Goal: Task Accomplishment & Management: Use online tool/utility

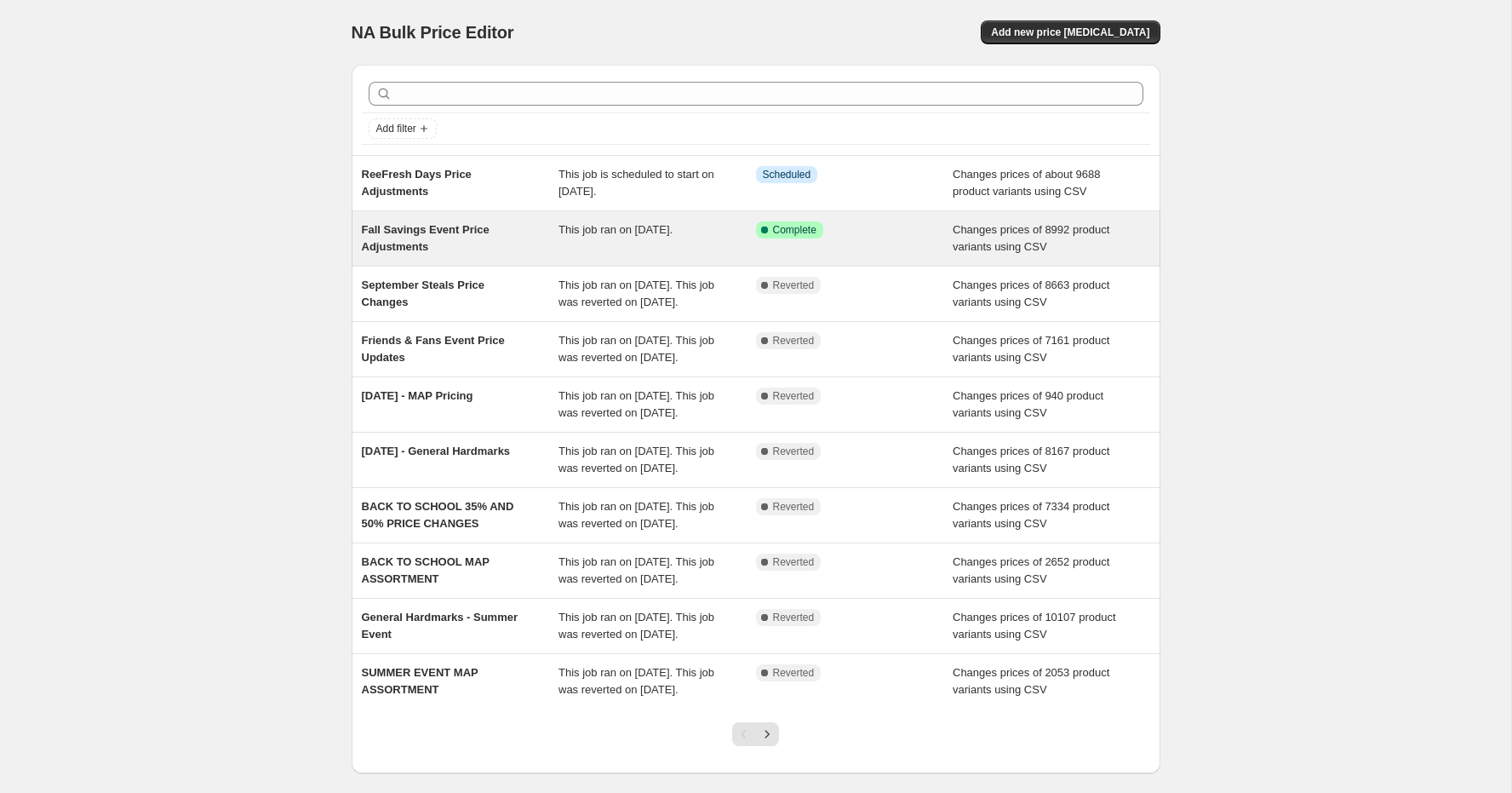
click at [543, 242] on div "Fall Savings Event Price Adjustments" at bounding box center [460, 238] width 198 height 34
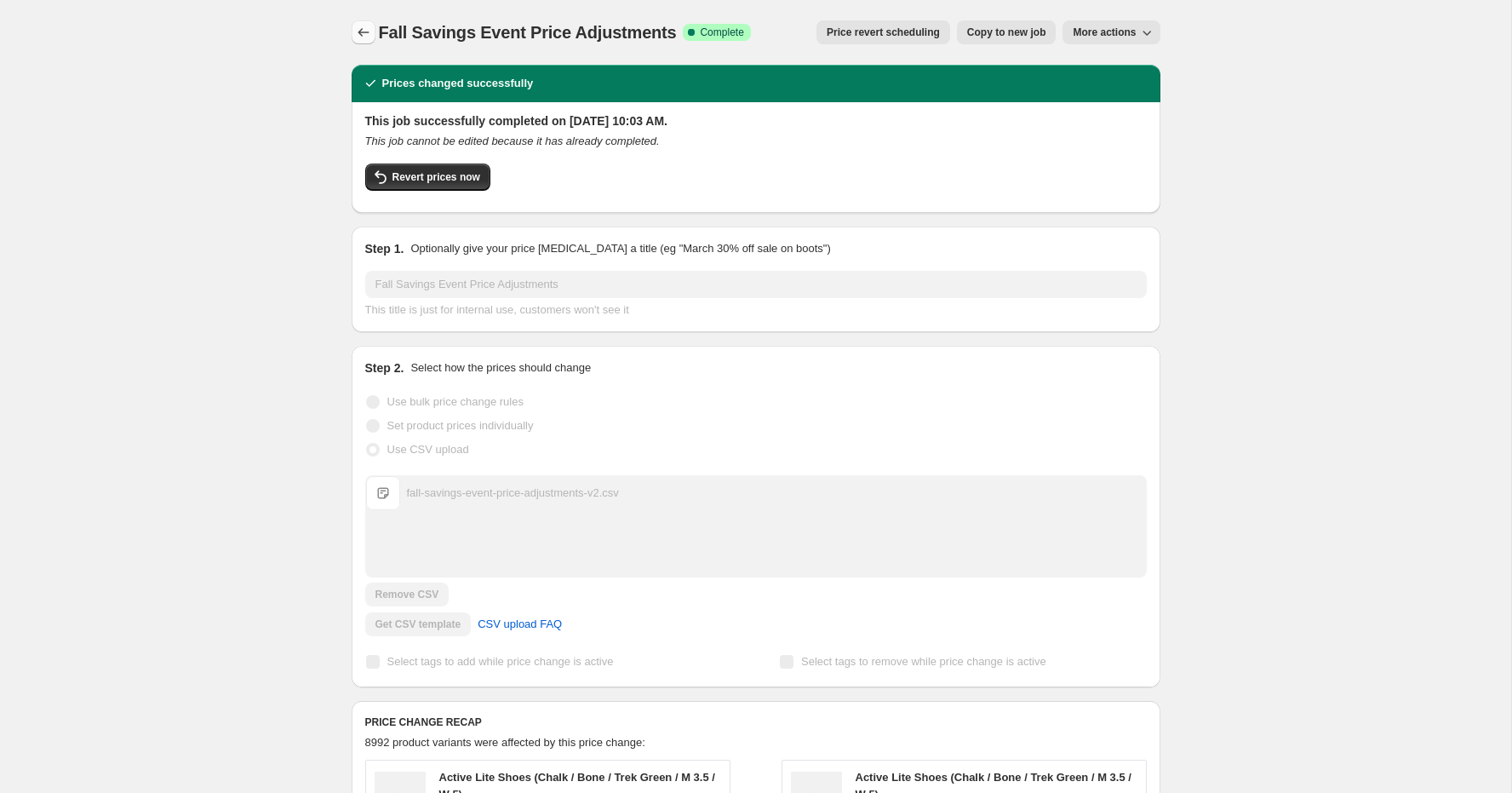
click at [359, 29] on icon "Price change jobs" at bounding box center [362, 31] width 17 height 17
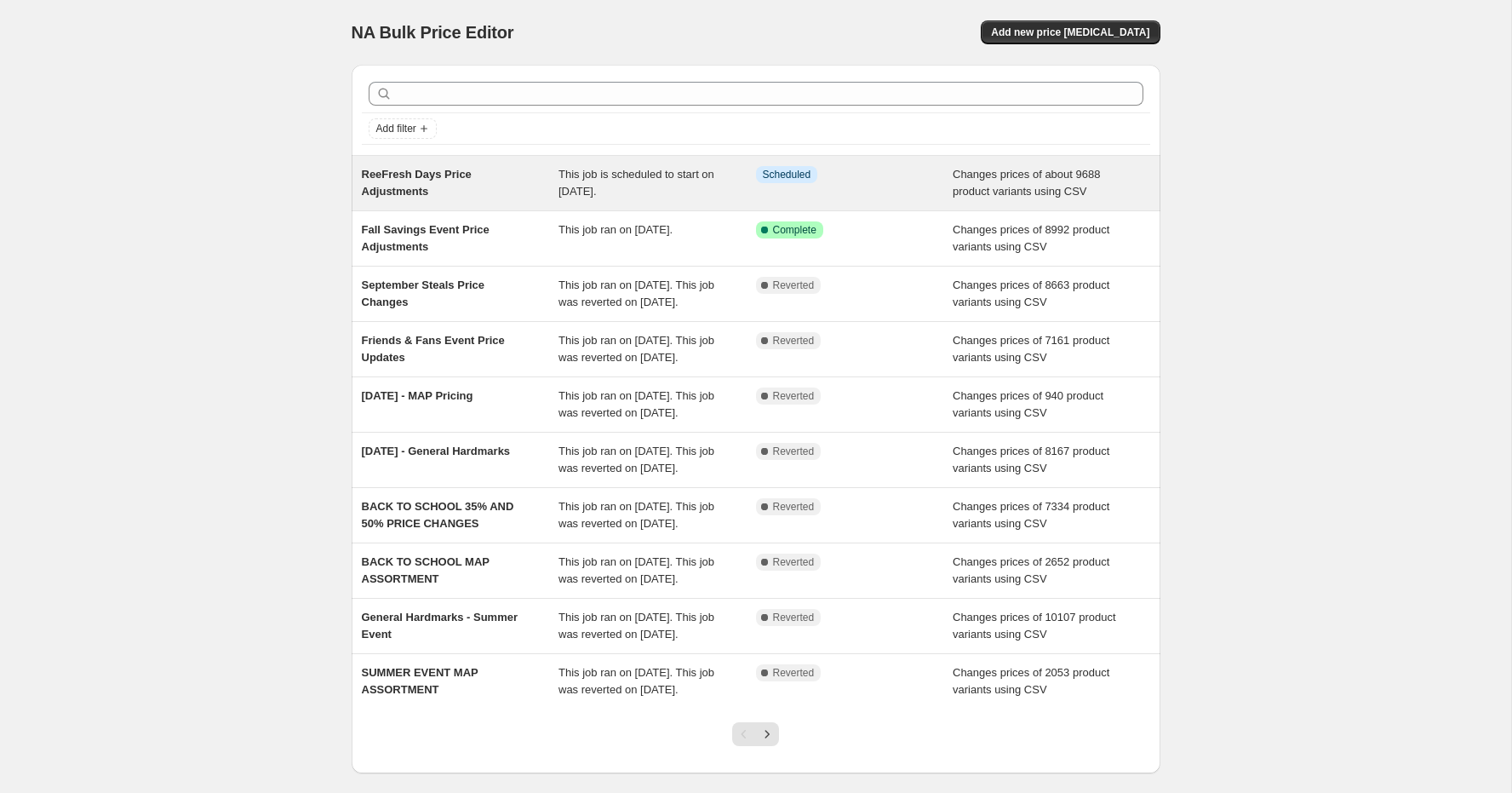
click at [619, 175] on span "This job is scheduled to start on October 7, 2025." at bounding box center [636, 182] width 156 height 30
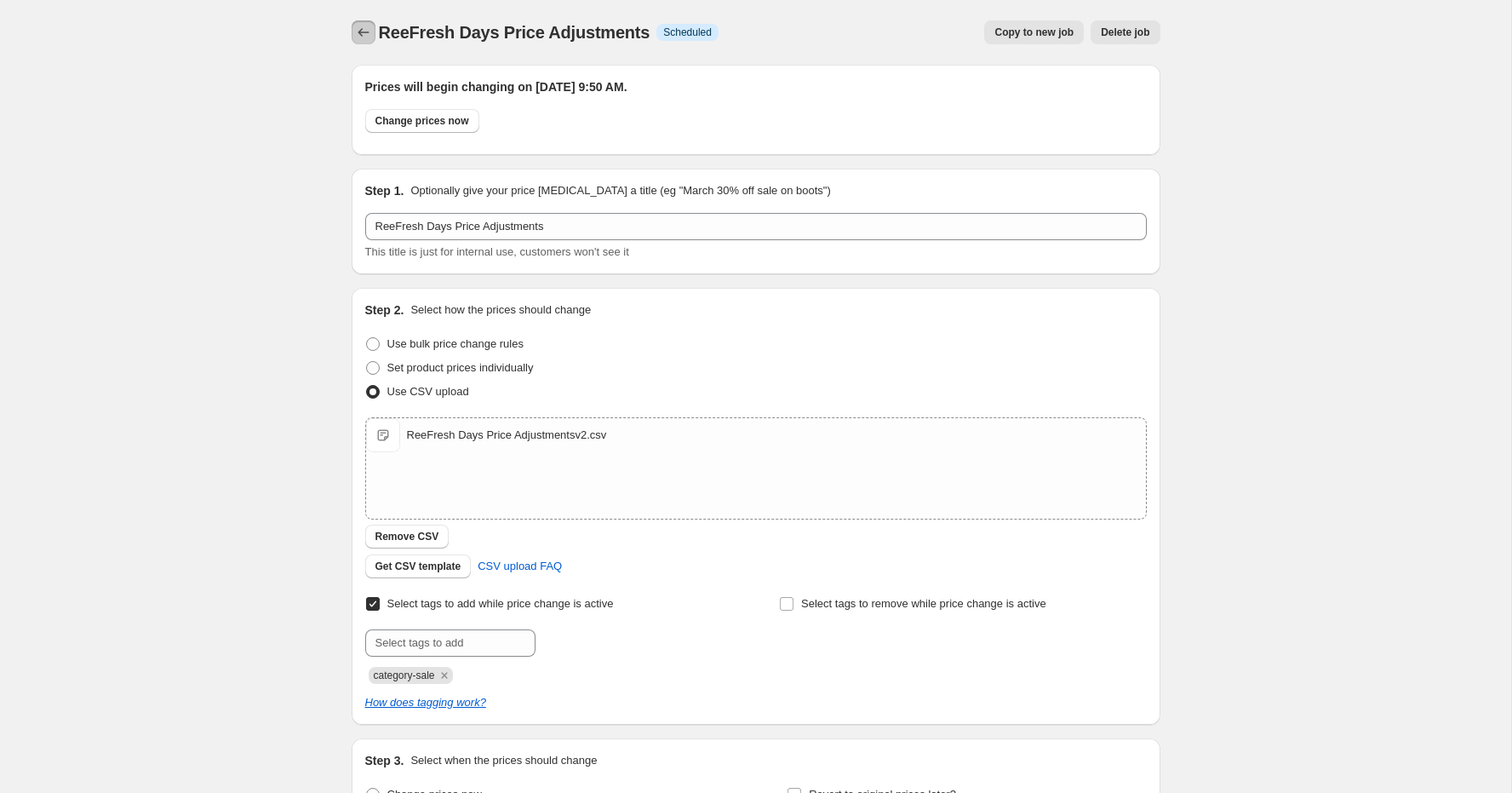
click at [366, 27] on icon "Price change jobs" at bounding box center [362, 31] width 17 height 17
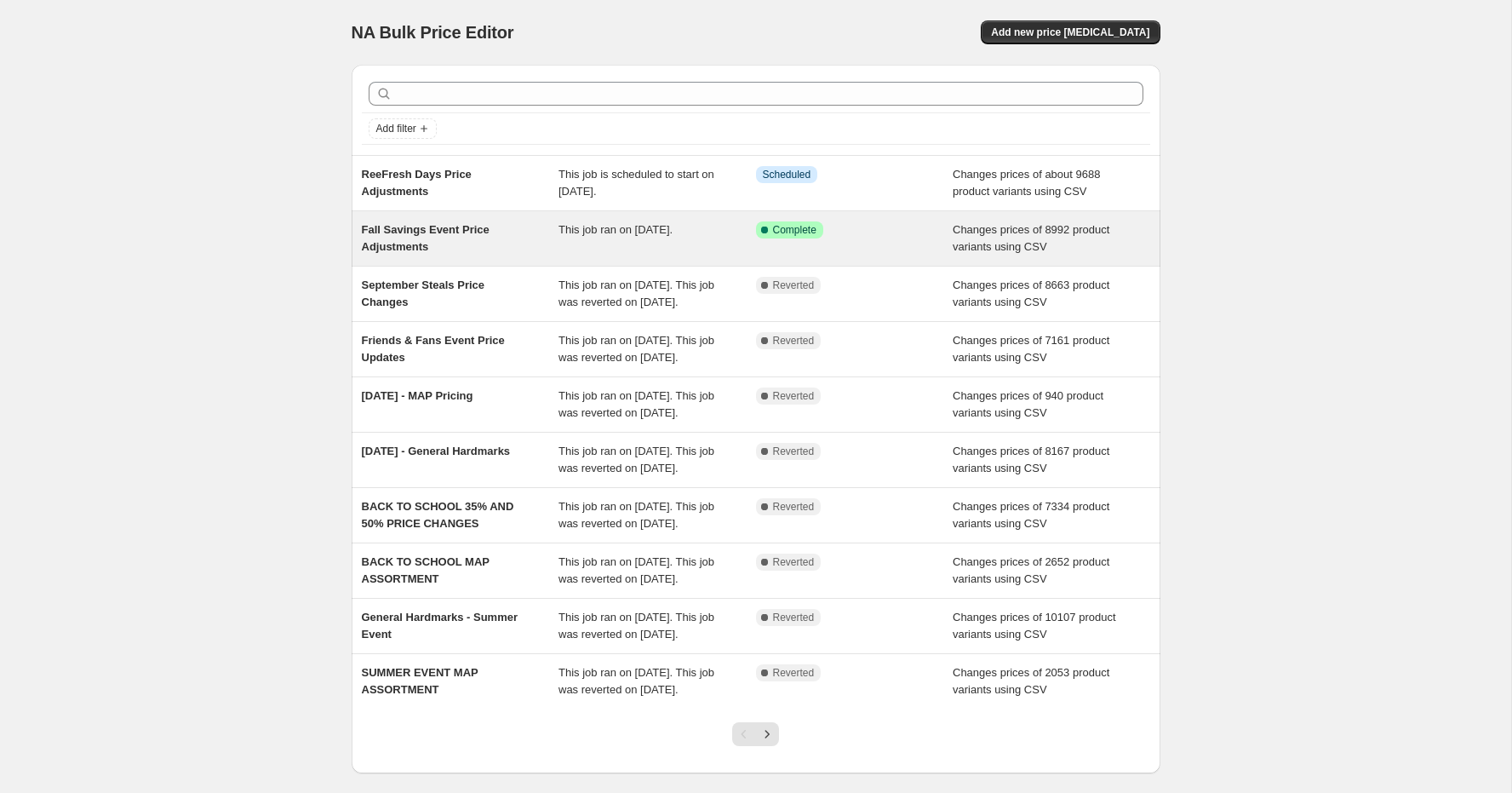
click at [548, 221] on div "Fall Savings Event Price Adjustments" at bounding box center [460, 238] width 198 height 34
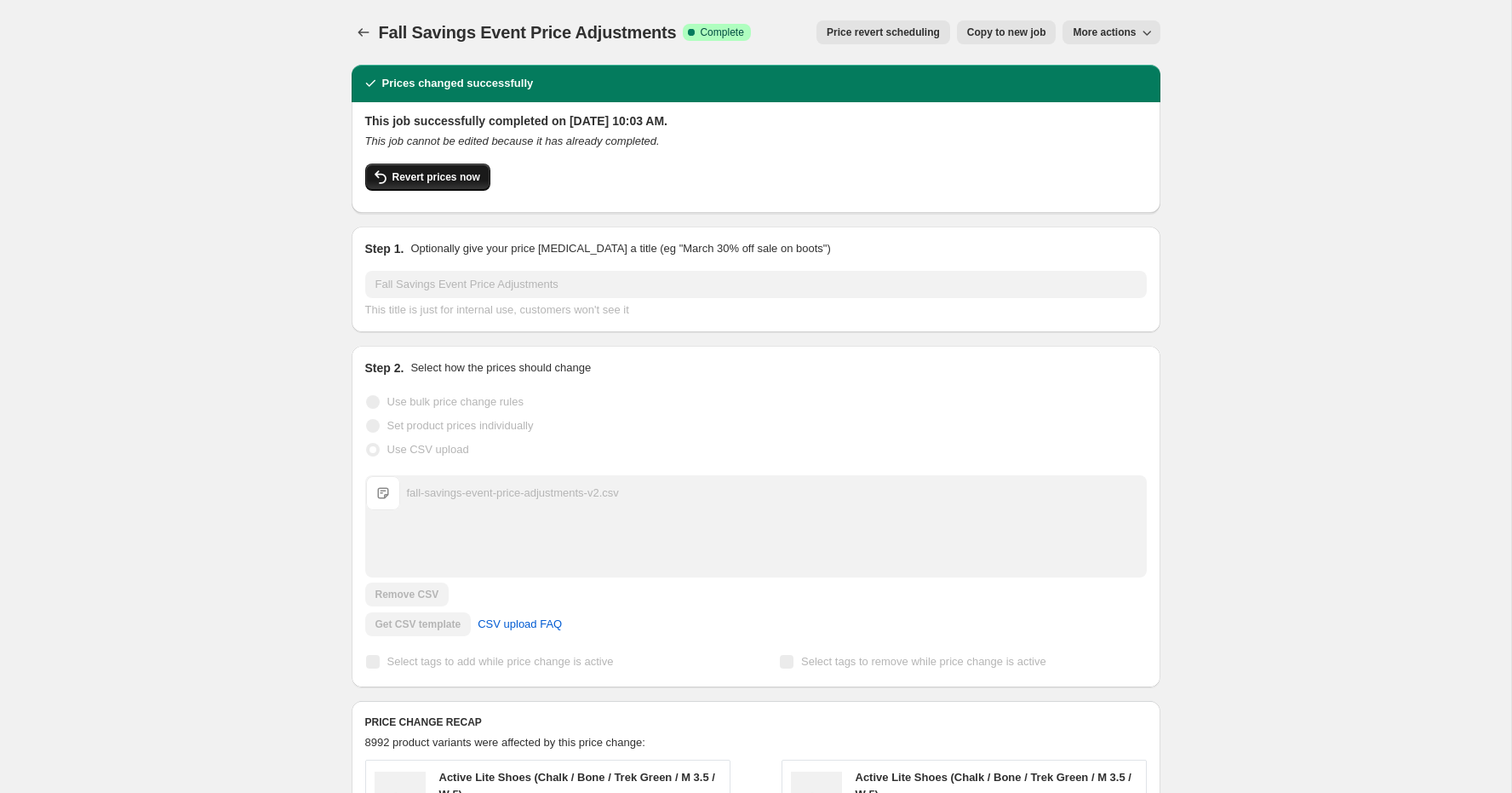
click at [460, 176] on span "Revert prices now" at bounding box center [436, 177] width 88 height 14
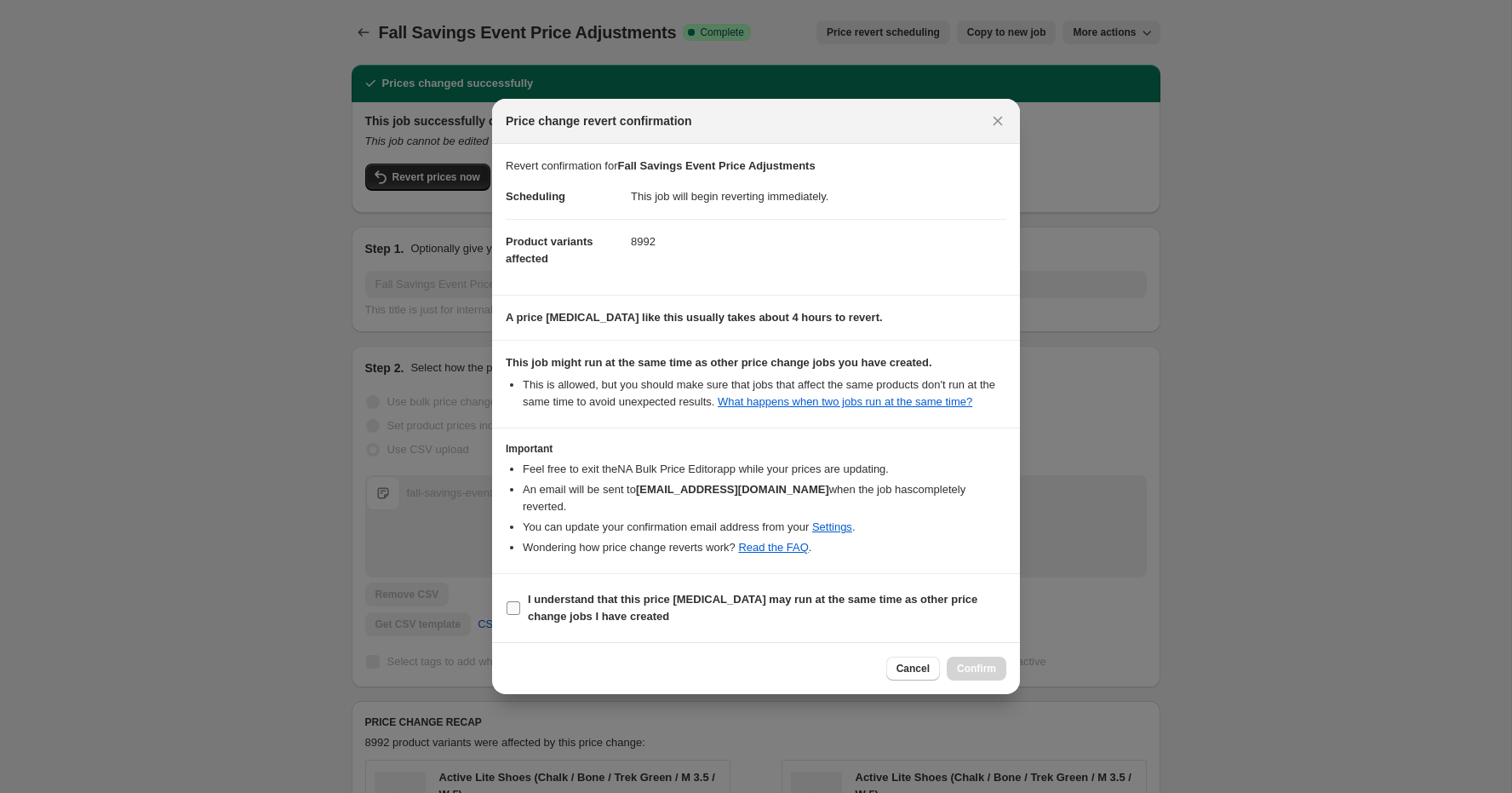
click at [574, 588] on label "I understand that this price change job may run at the same time as other price…" at bounding box center [756, 608] width 501 height 41
click at [520, 601] on input "I understand that this price change job may run at the same time as other price…" at bounding box center [513, 608] width 14 height 14
checkbox input "true"
click at [977, 671] on span "Confirm" at bounding box center [976, 668] width 39 height 14
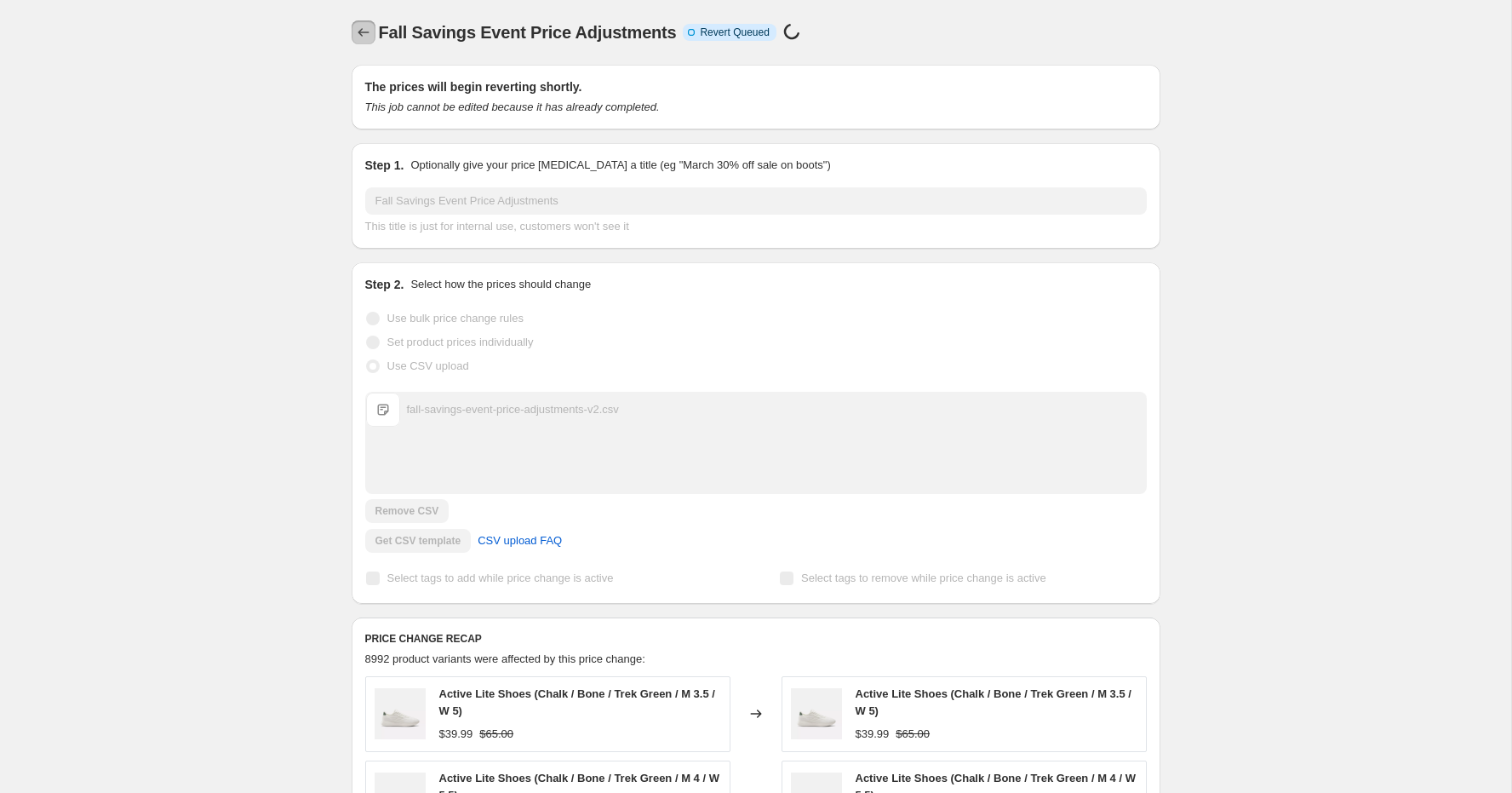
click at [359, 24] on icon "Price change jobs" at bounding box center [362, 31] width 17 height 17
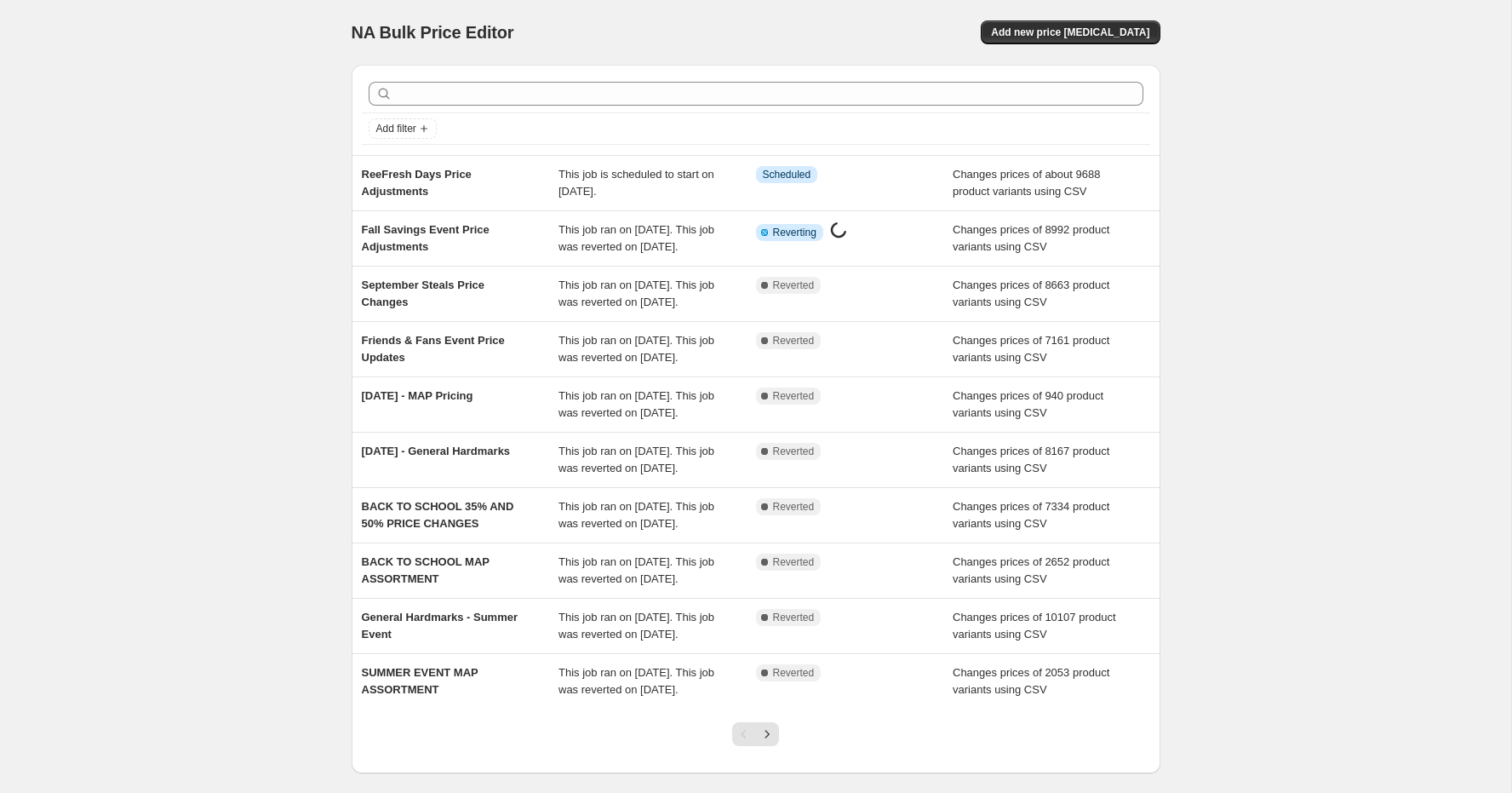
click at [214, 177] on div "NA Bulk Price Editor. This page is ready NA Bulk Price Editor Add new price cha…" at bounding box center [755, 438] width 1511 height 877
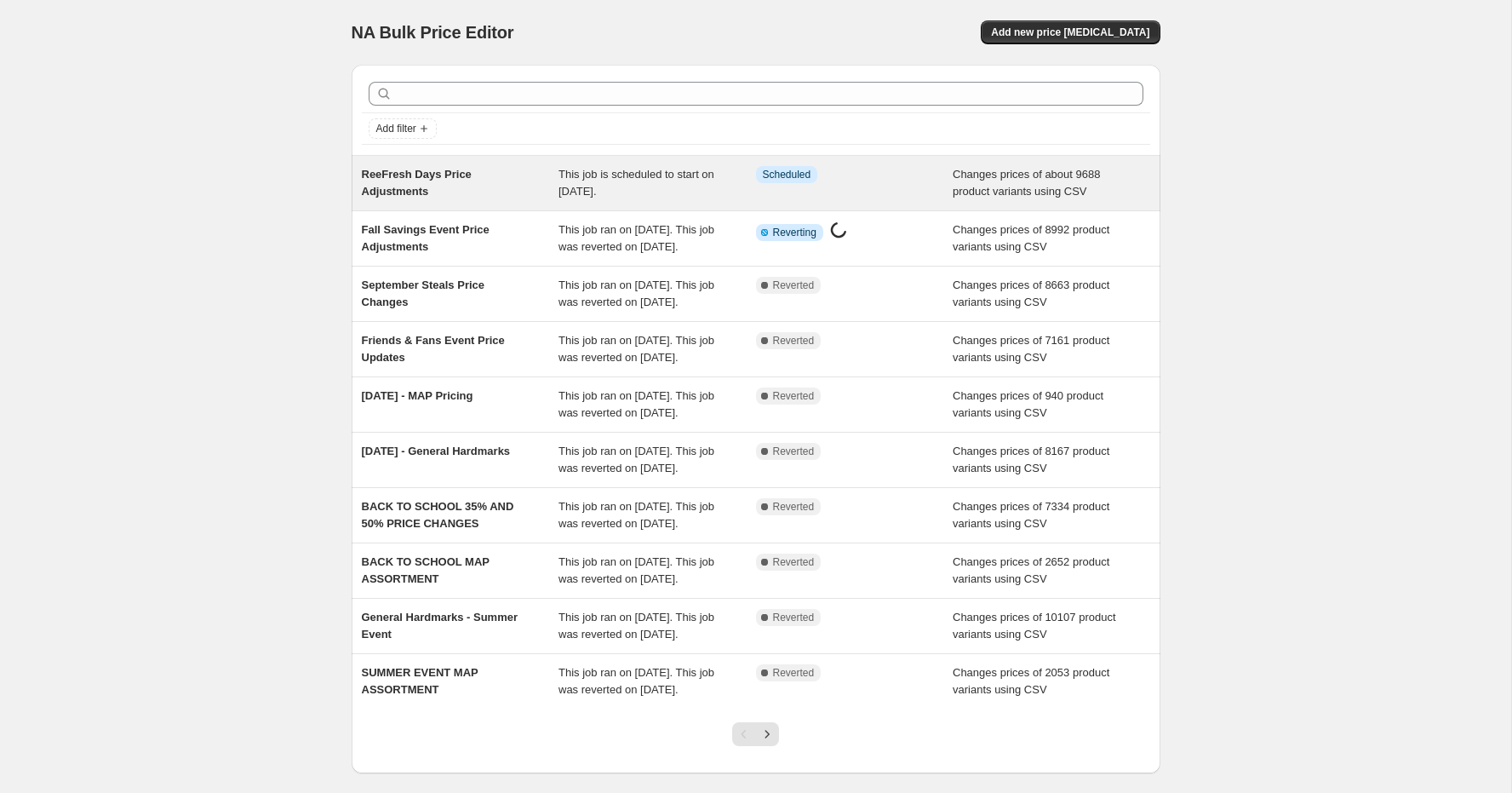
click at [606, 180] on div "This job is scheduled to start on October 7, 2025." at bounding box center [657, 182] width 198 height 34
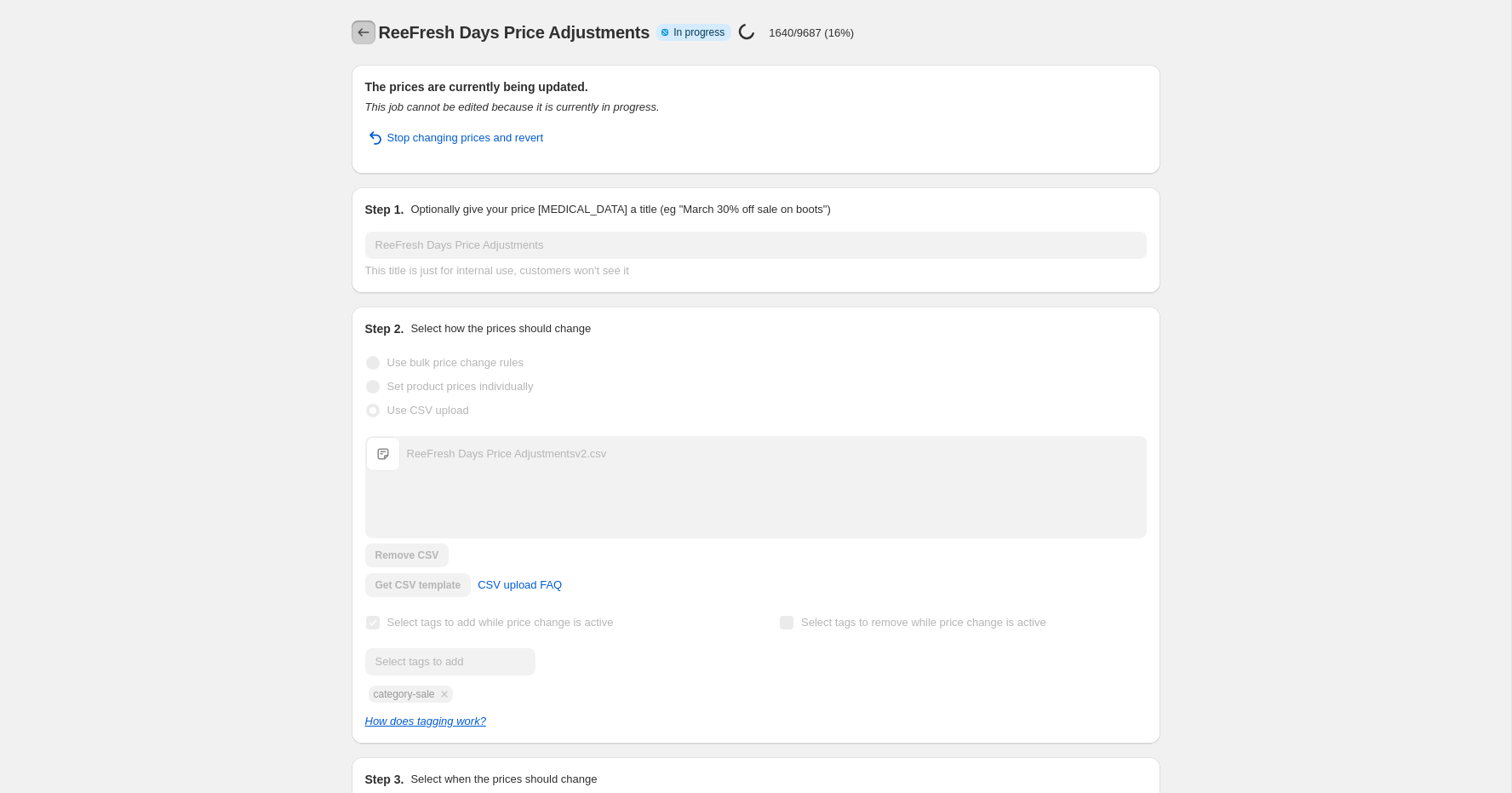
click at [366, 33] on icon "Price change jobs" at bounding box center [362, 31] width 17 height 17
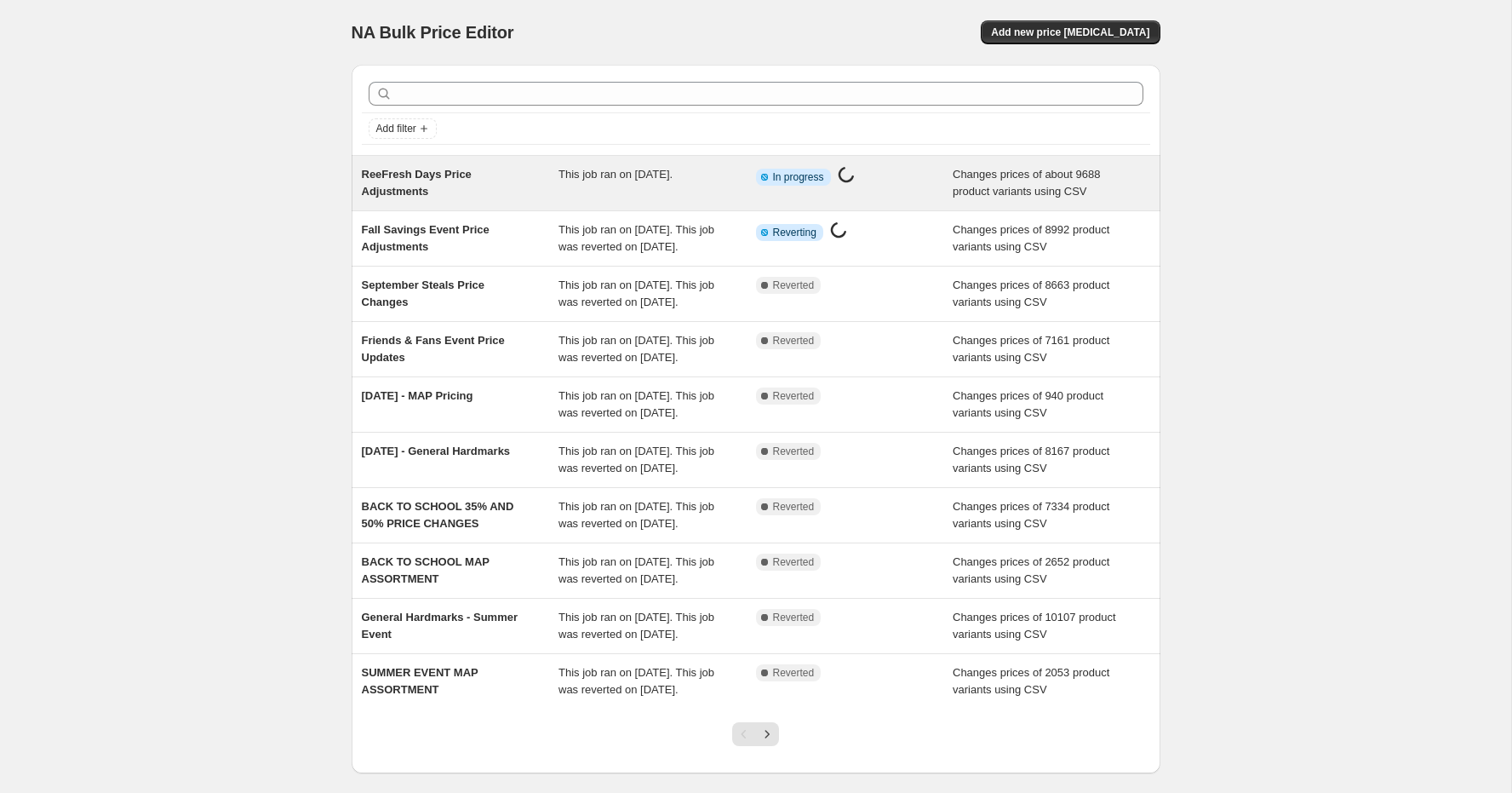
click at [466, 168] on span "ReeFresh Days Price Adjustments" at bounding box center [416, 182] width 110 height 30
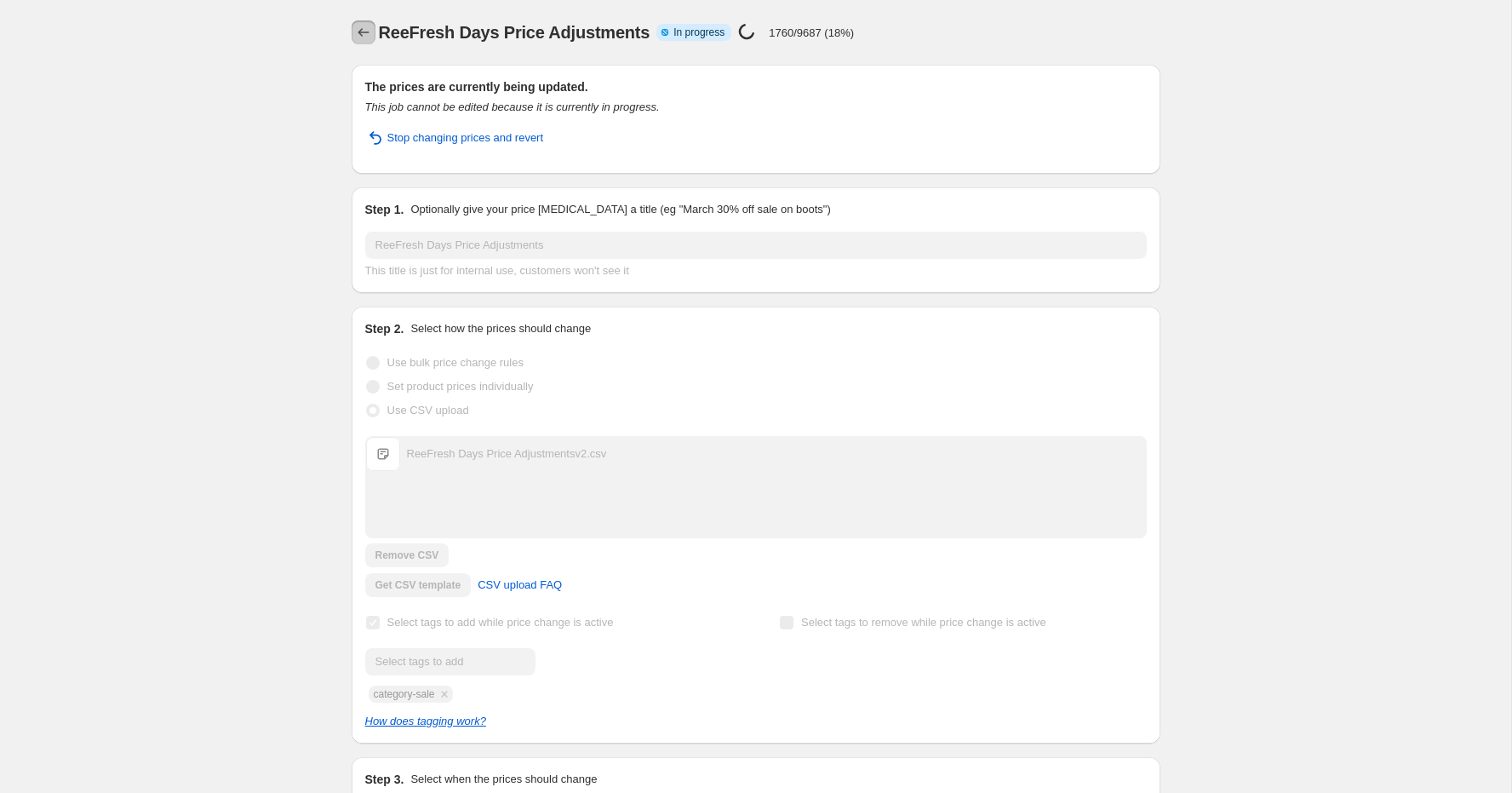
click at [357, 24] on icon "Price change jobs" at bounding box center [362, 31] width 17 height 17
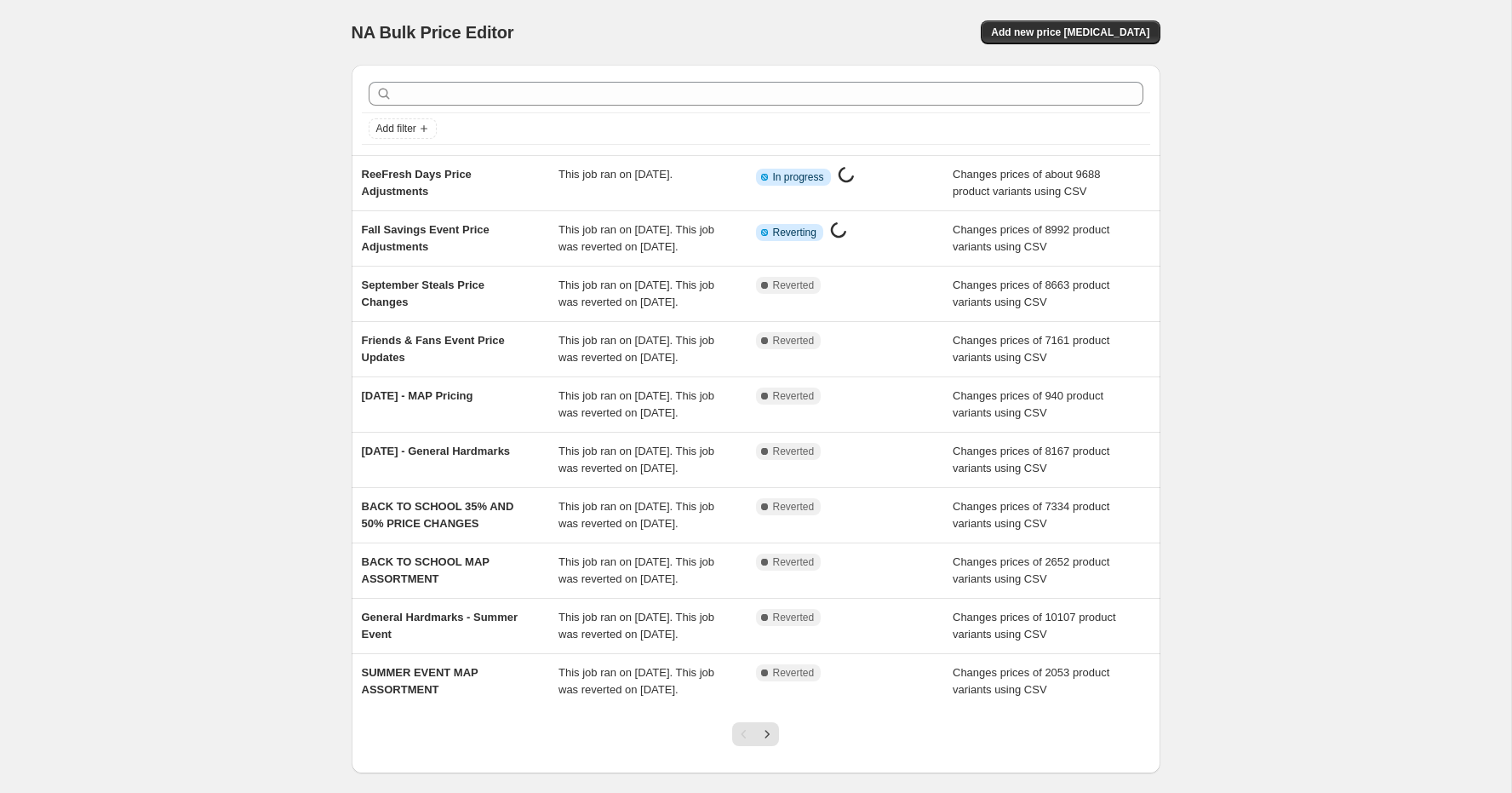
click at [563, 223] on span "This job ran on September 30, 2025. This job was reverted on October 7, 2025." at bounding box center [636, 238] width 156 height 30
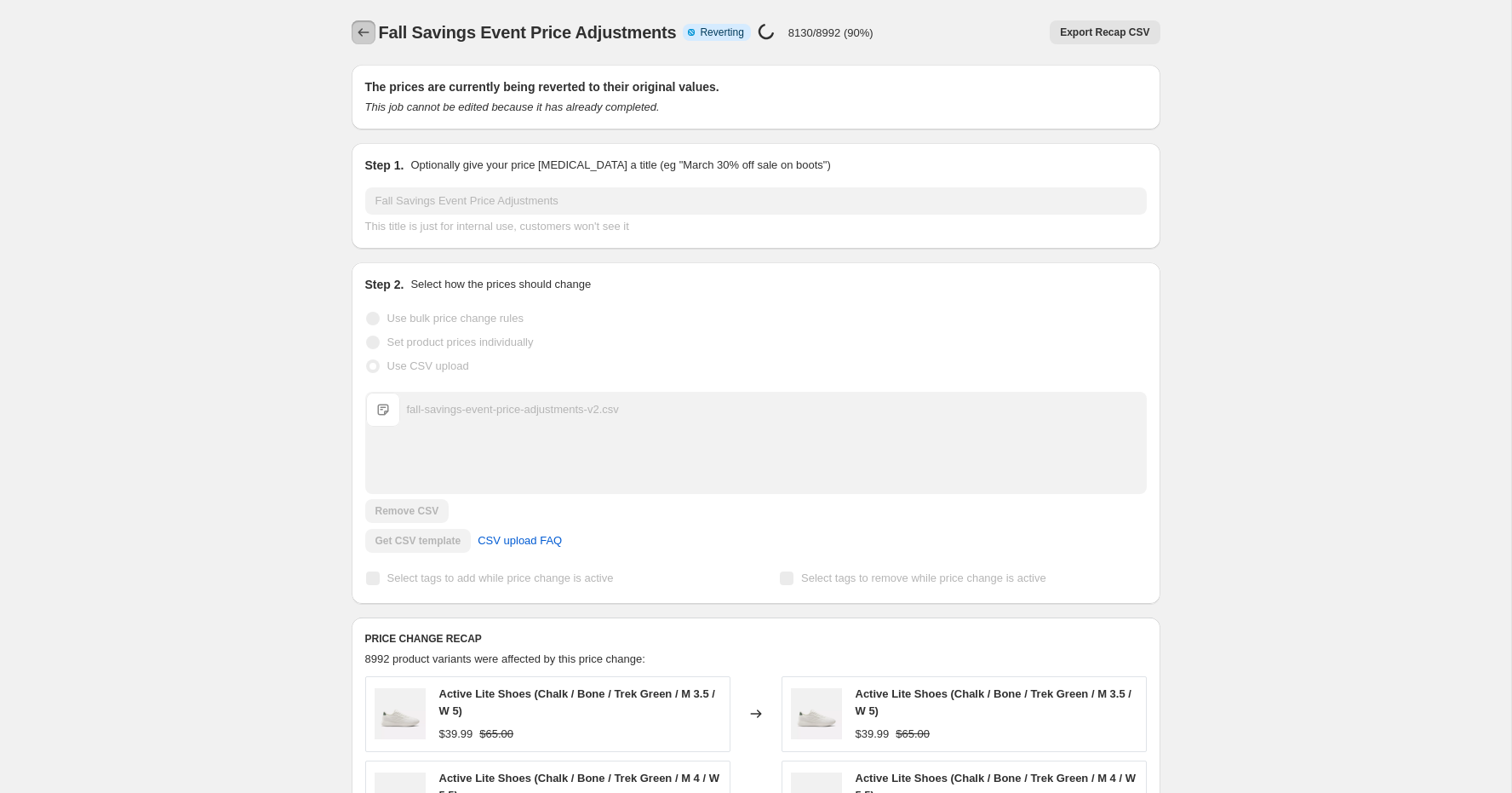
click at [360, 32] on icon "Price change jobs" at bounding box center [362, 32] width 11 height 9
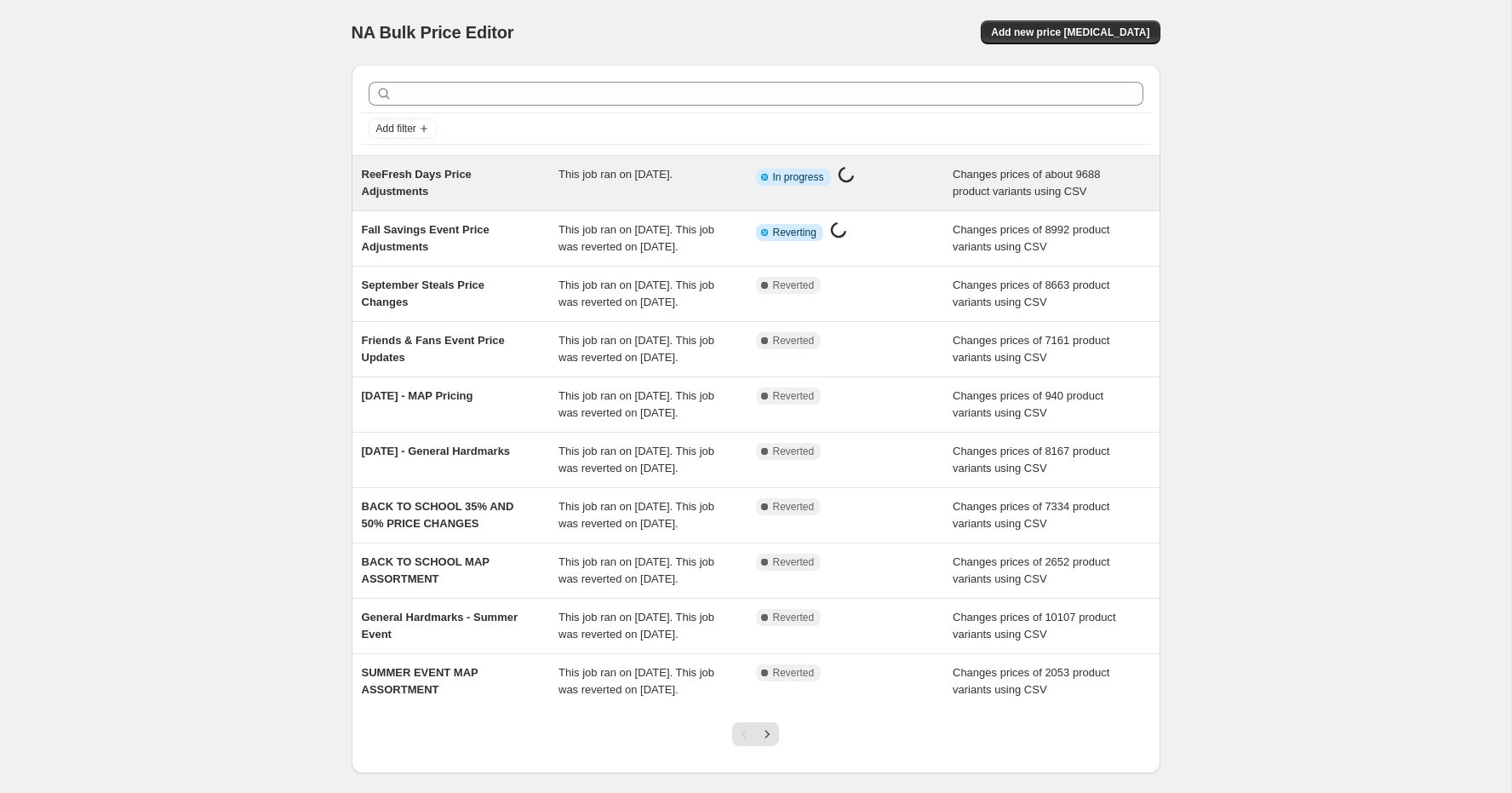
click at [443, 168] on span "ReeFresh Days Price Adjustments" at bounding box center [416, 182] width 110 height 30
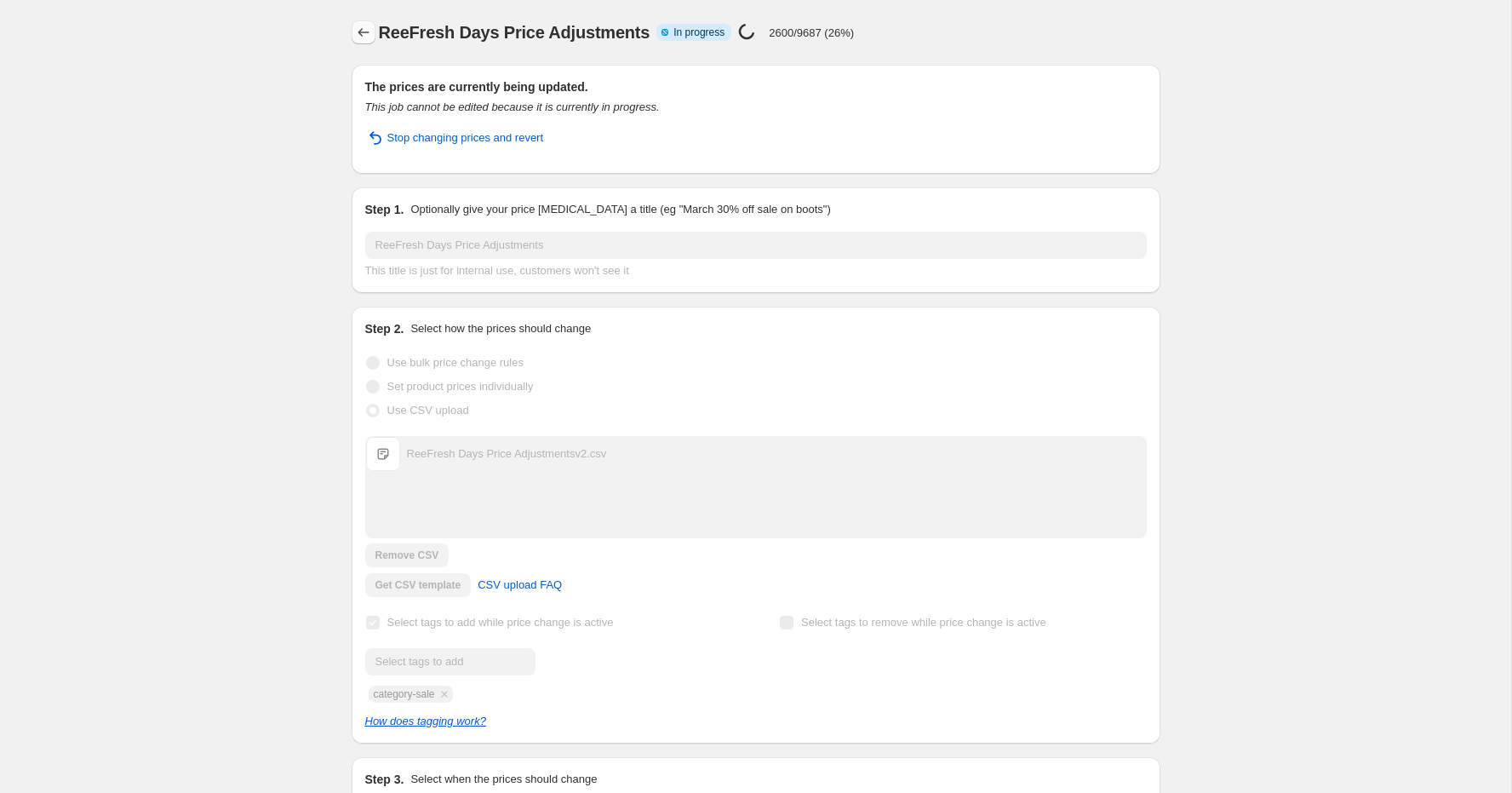
click at [361, 29] on icon "Price change jobs" at bounding box center [362, 31] width 17 height 17
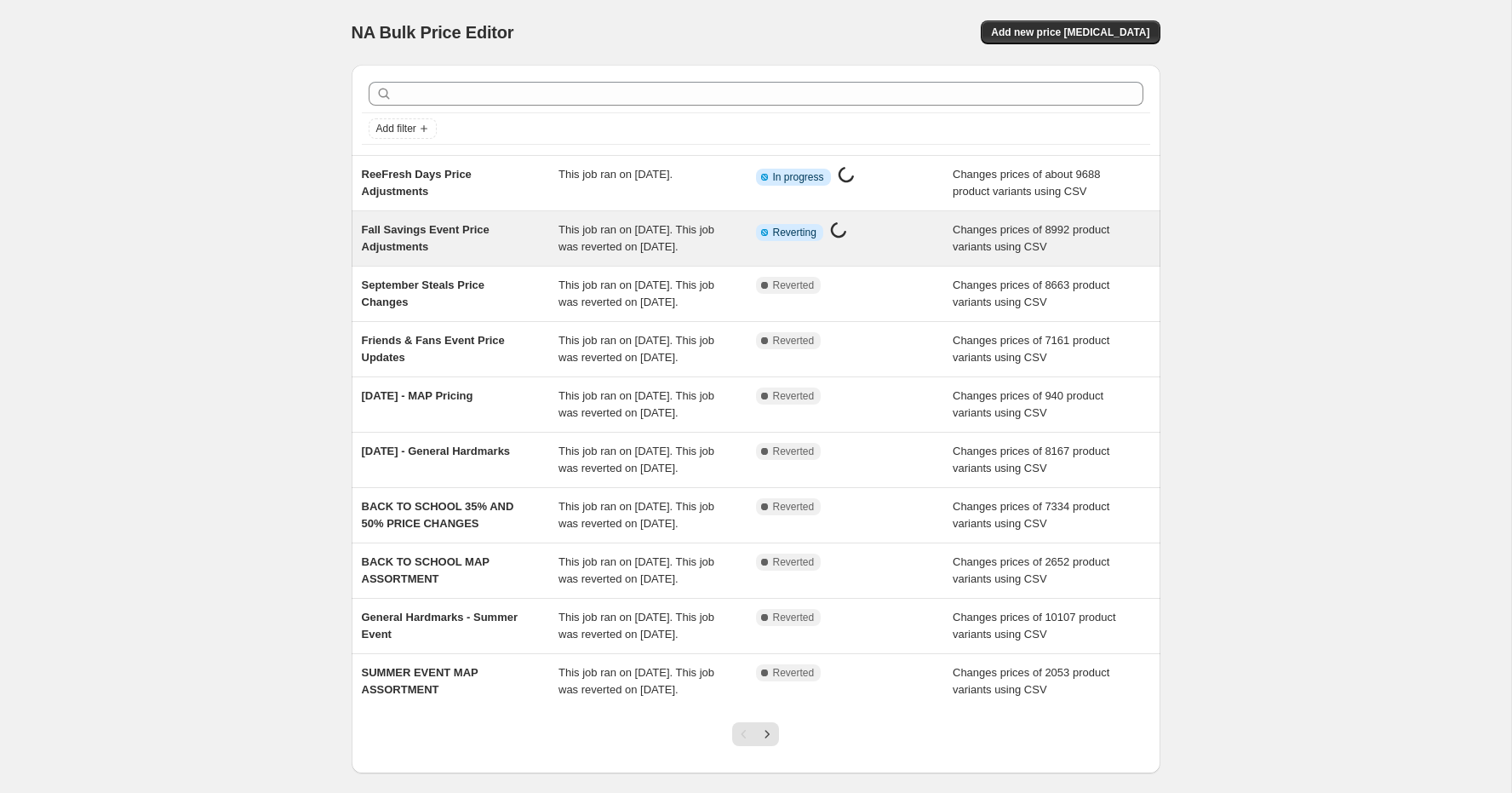
click at [426, 241] on span "Fall Savings Event Price Adjustments" at bounding box center [425, 238] width 128 height 30
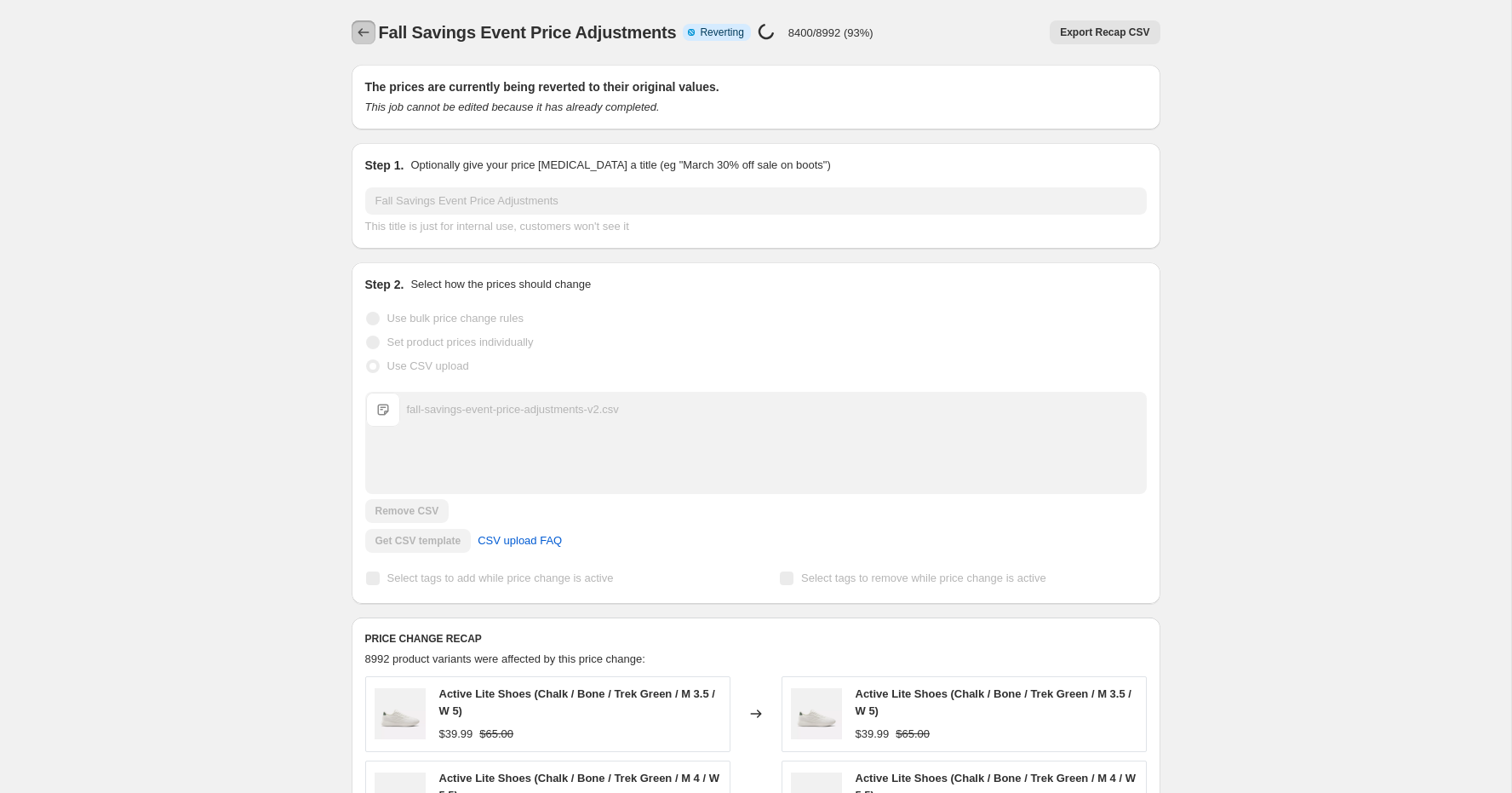
click at [370, 34] on icon "Price change jobs" at bounding box center [362, 31] width 17 height 17
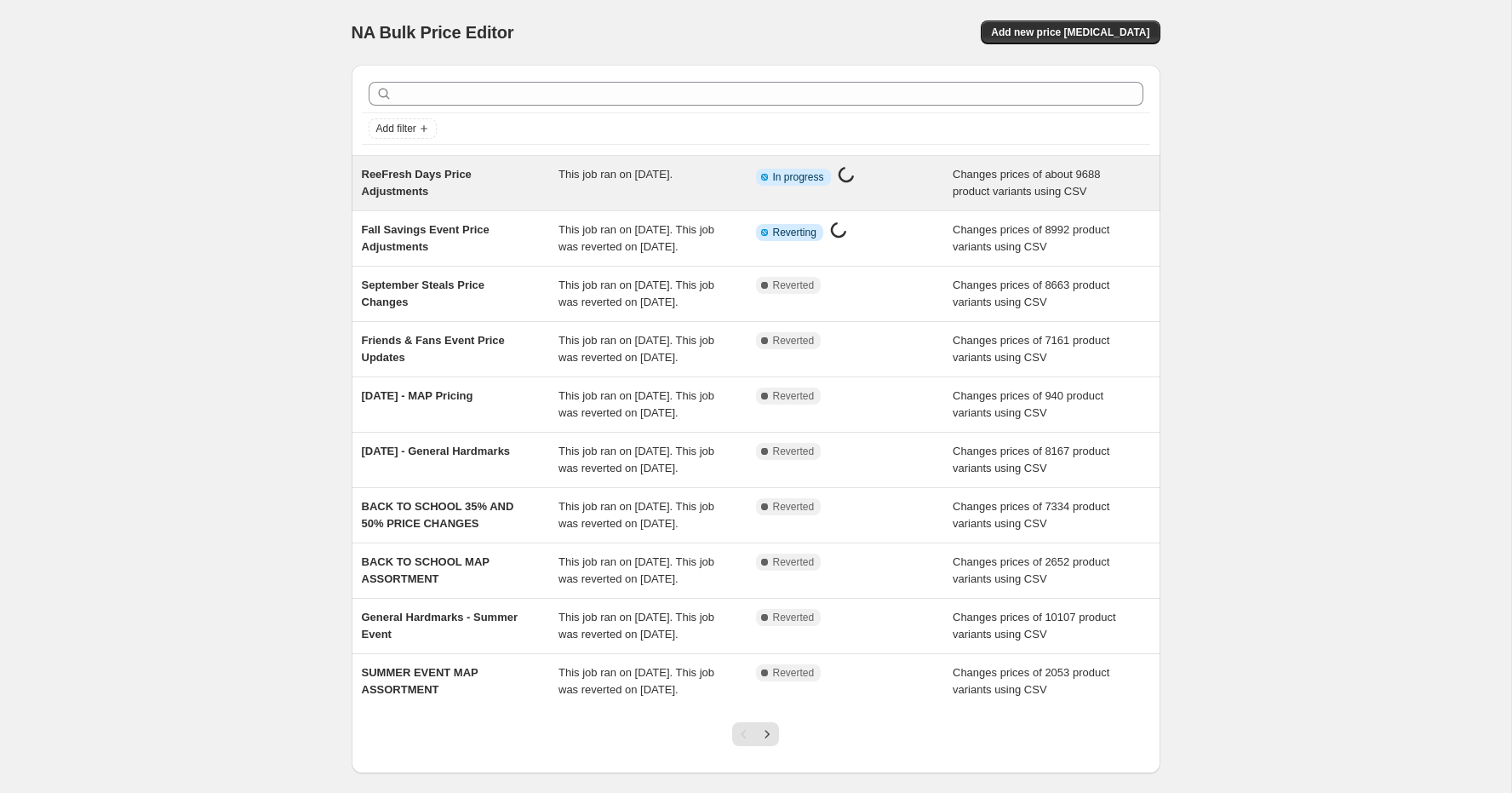
click at [614, 173] on span "This job ran on October 7, 2025." at bounding box center [615, 173] width 114 height 13
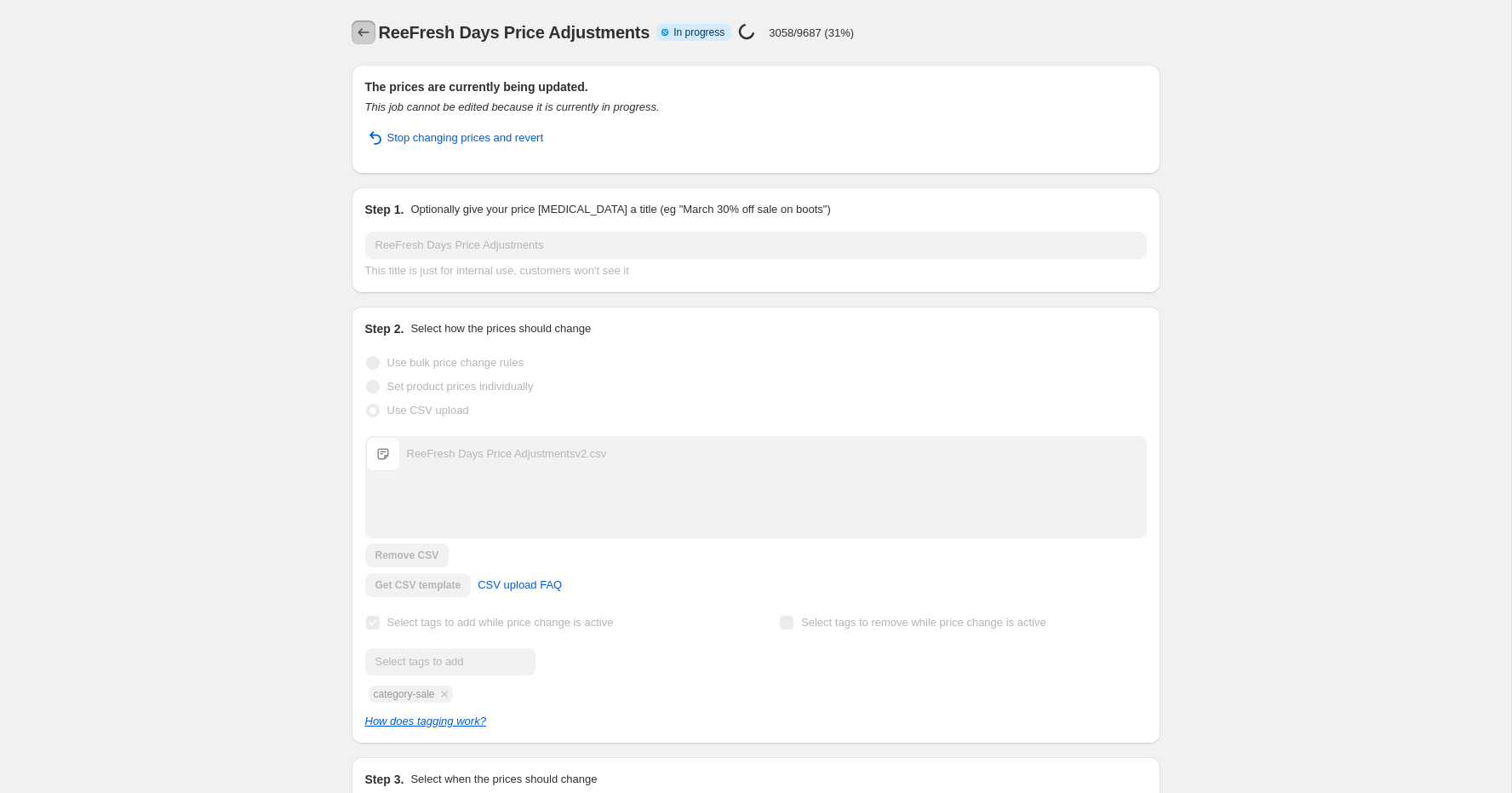
click at [363, 31] on icon "Price change jobs" at bounding box center [362, 31] width 17 height 17
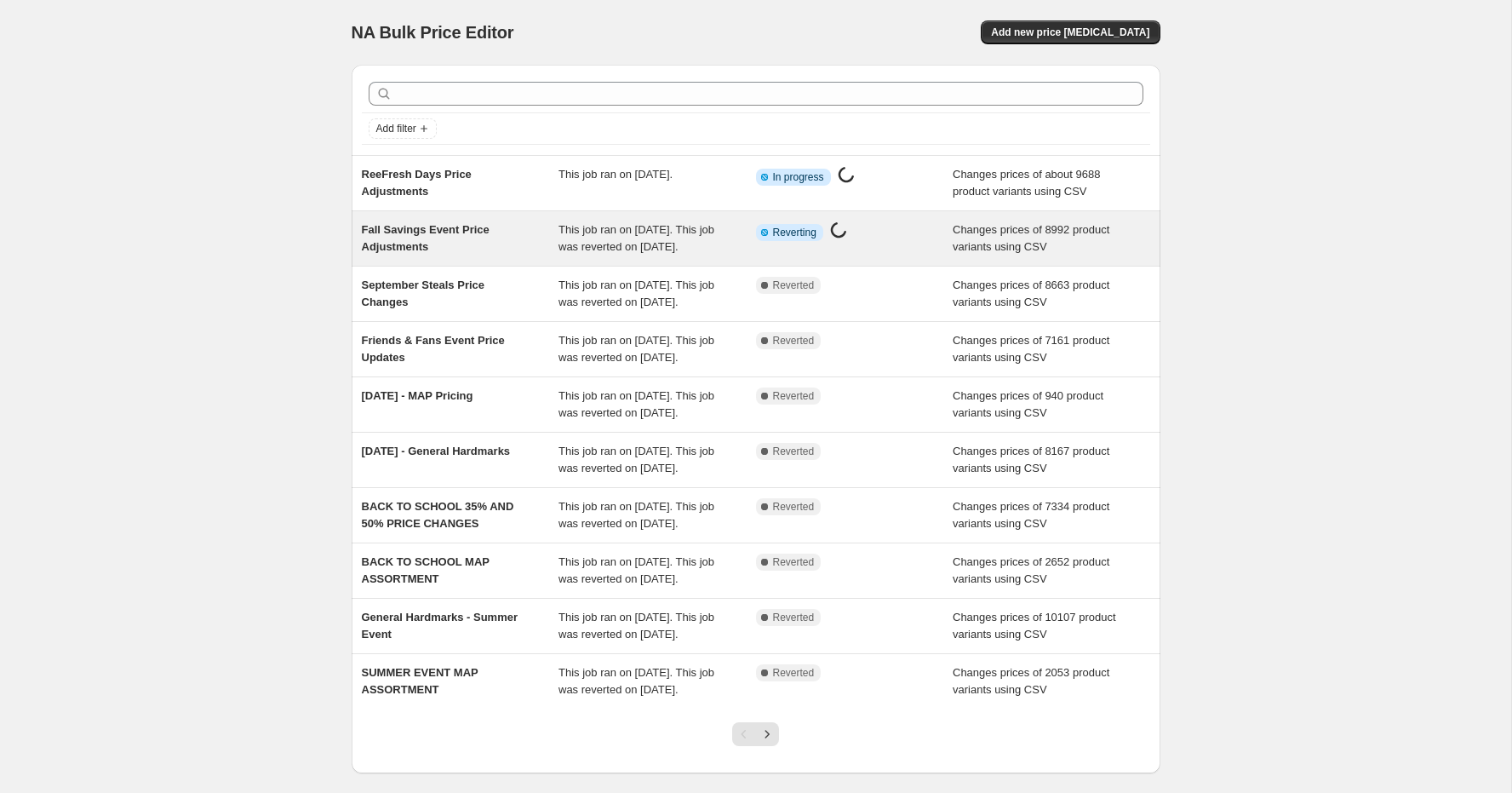
click at [485, 254] on div "Fall Savings Event Price Adjustments" at bounding box center [460, 238] width 198 height 34
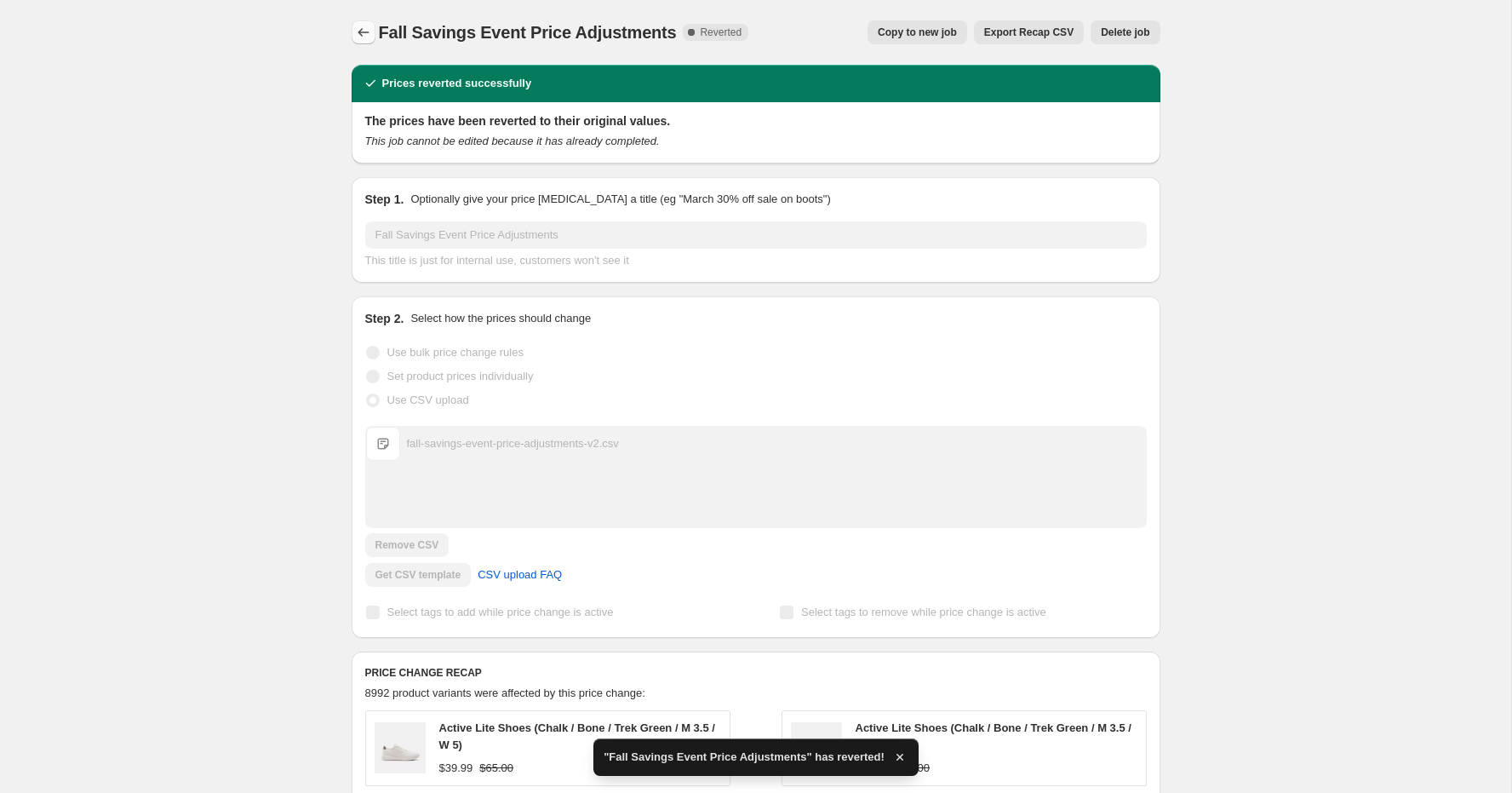
click at [365, 27] on icon "Price change jobs" at bounding box center [362, 31] width 17 height 17
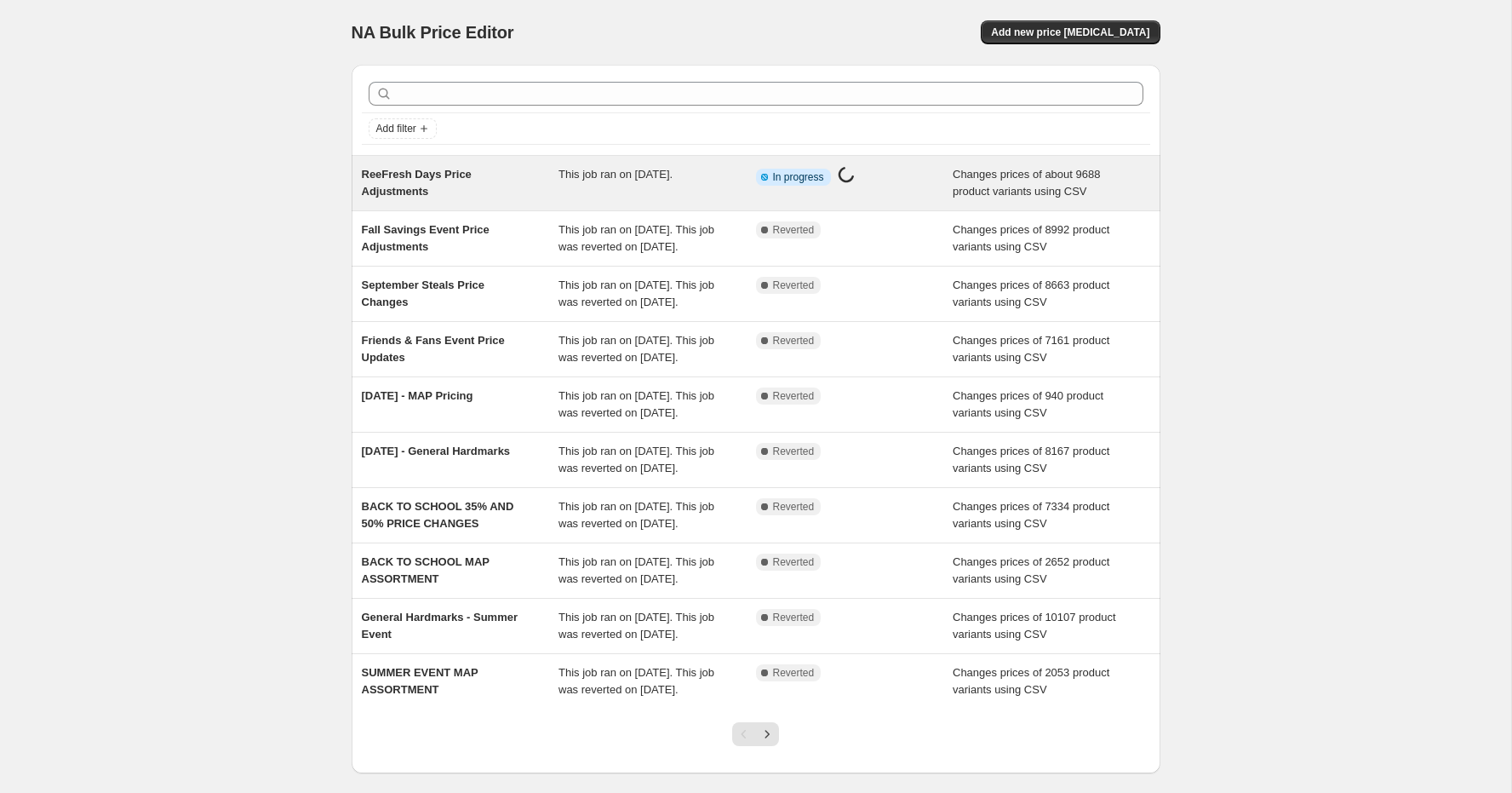
click at [472, 177] on span "ReeFresh Days Price Adjustments" at bounding box center [416, 182] width 110 height 30
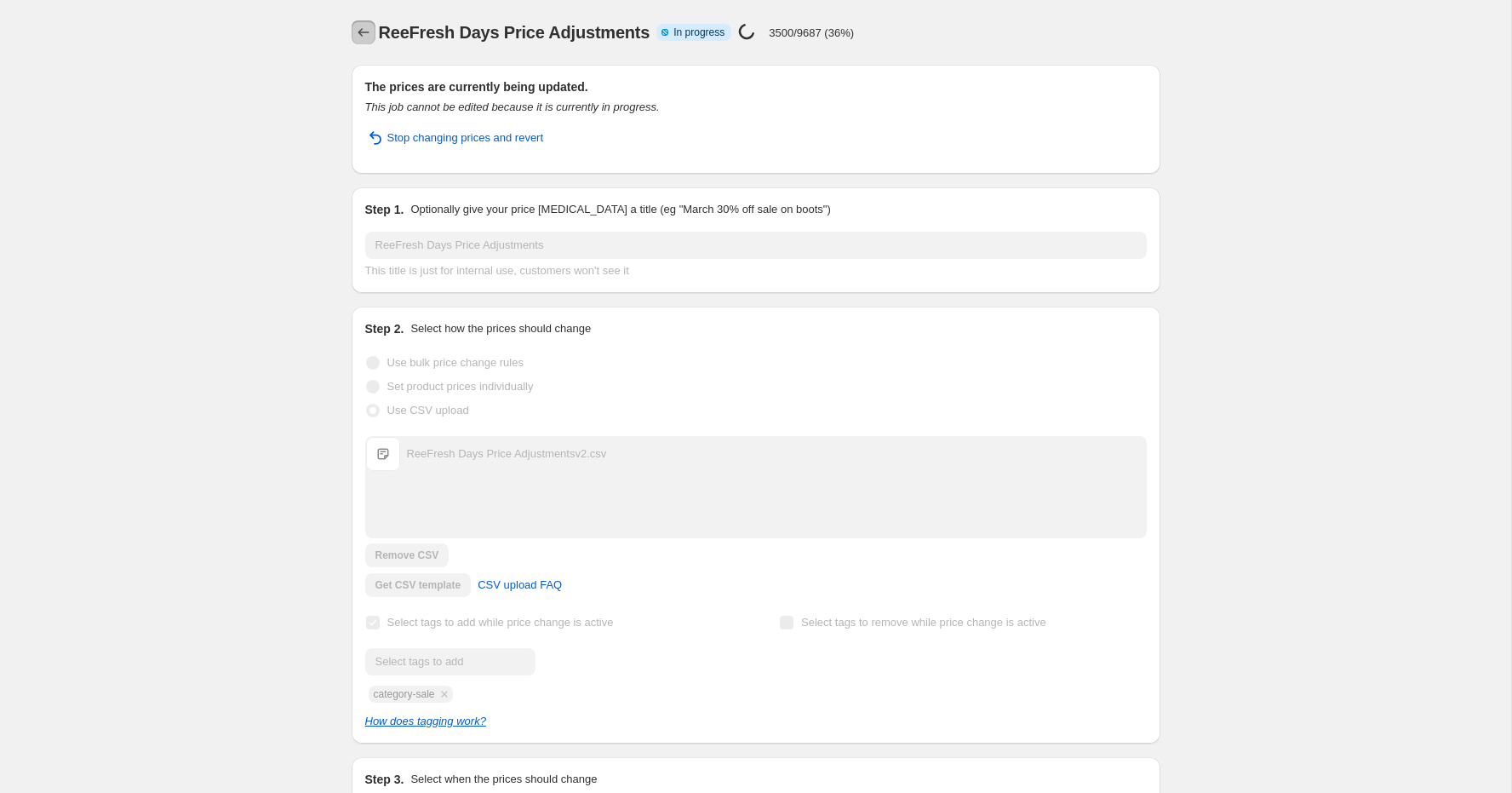
click at [352, 31] on button "Price change jobs" at bounding box center [363, 32] width 23 height 23
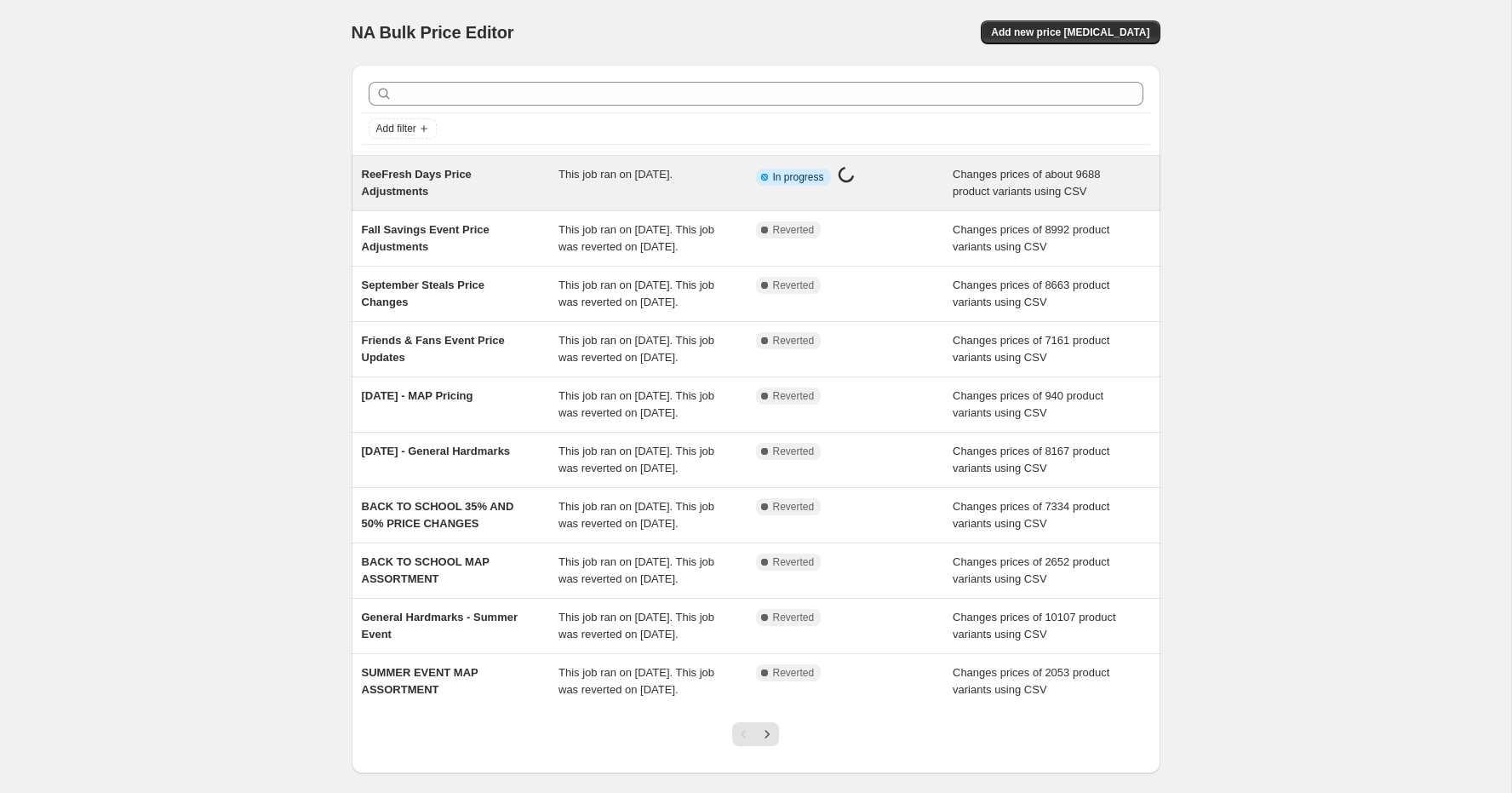
click at [556, 162] on div "ReeFresh Days Price Adjustments This job ran on October 7, 2025. Info Partially…" at bounding box center [756, 183] width 809 height 55
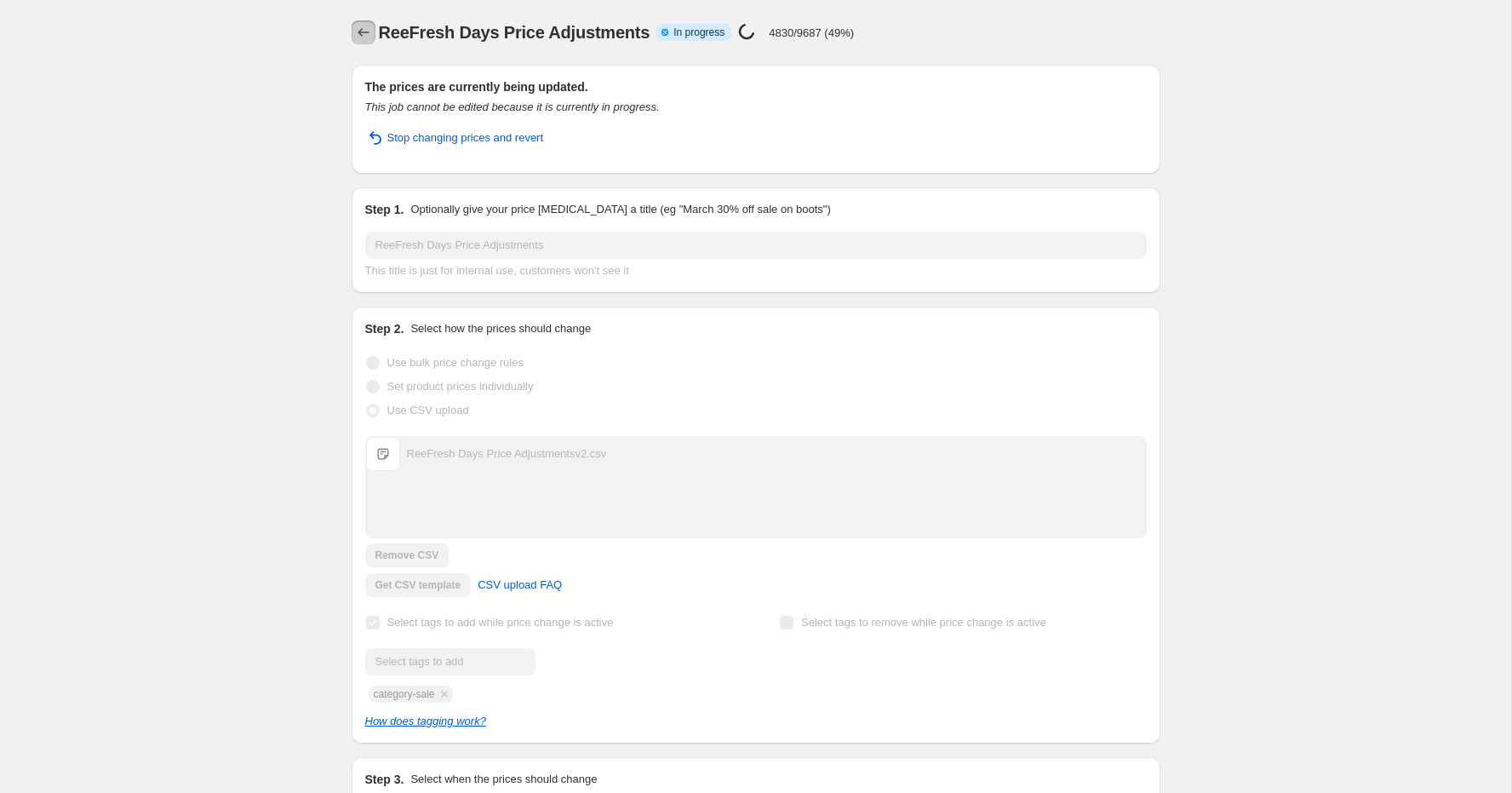
click at [372, 31] on button "Price change jobs" at bounding box center [363, 32] width 23 height 23
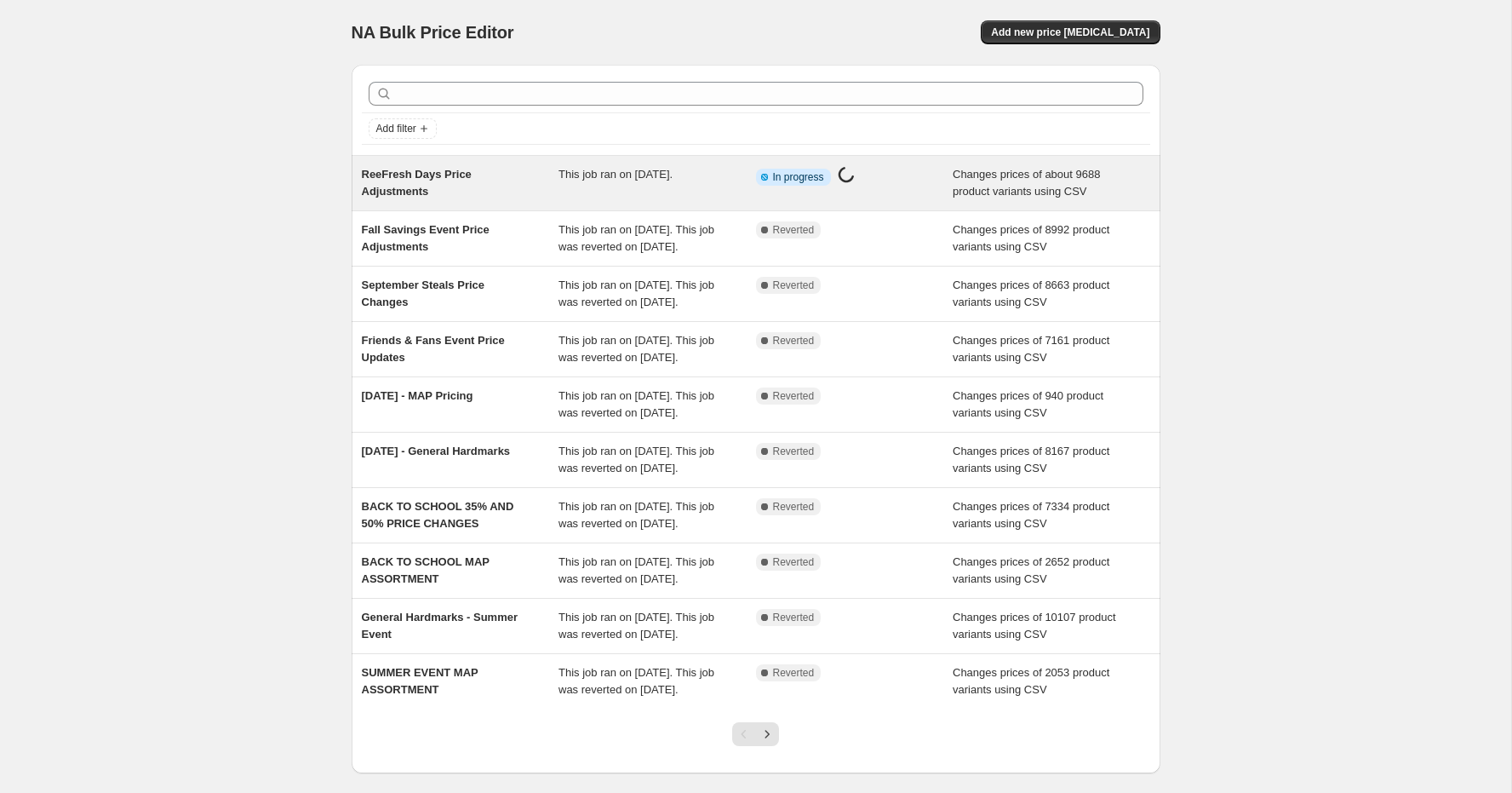
click at [448, 195] on div "ReeFresh Days Price Adjustments" at bounding box center [460, 182] width 198 height 34
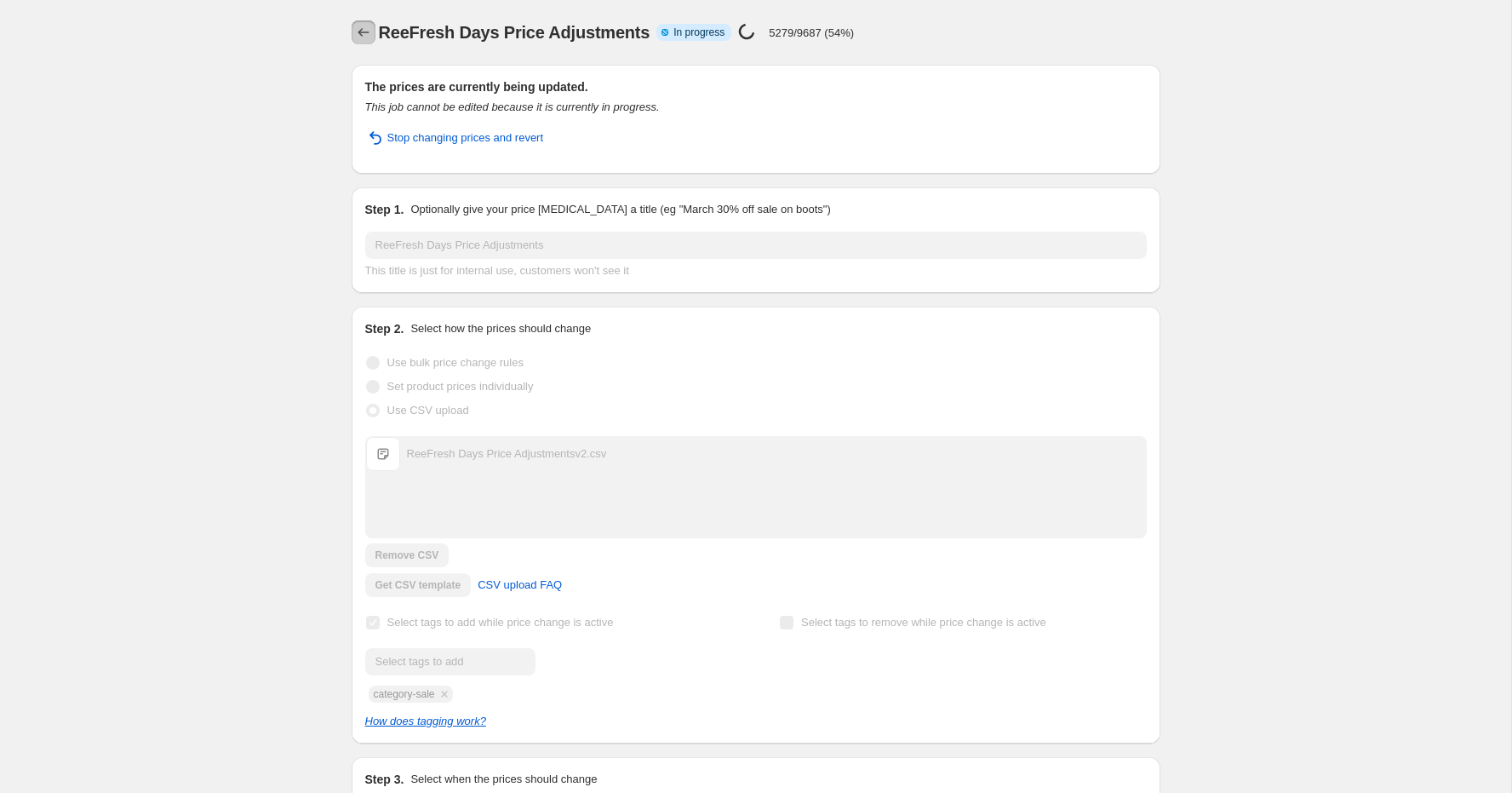
click at [360, 33] on icon "Price change jobs" at bounding box center [362, 31] width 17 height 17
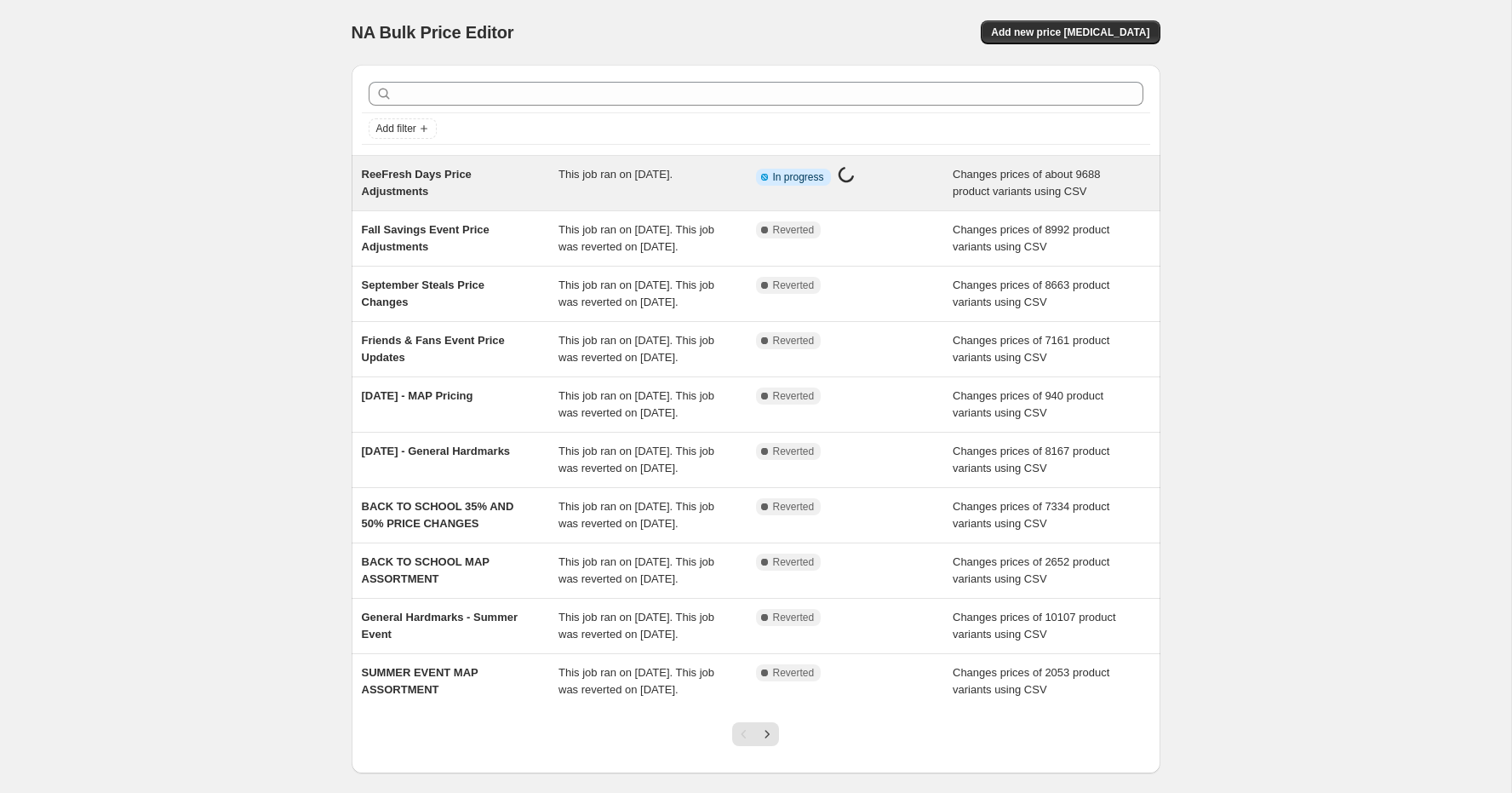
click at [504, 170] on div "ReeFresh Days Price Adjustments" at bounding box center [460, 182] width 198 height 34
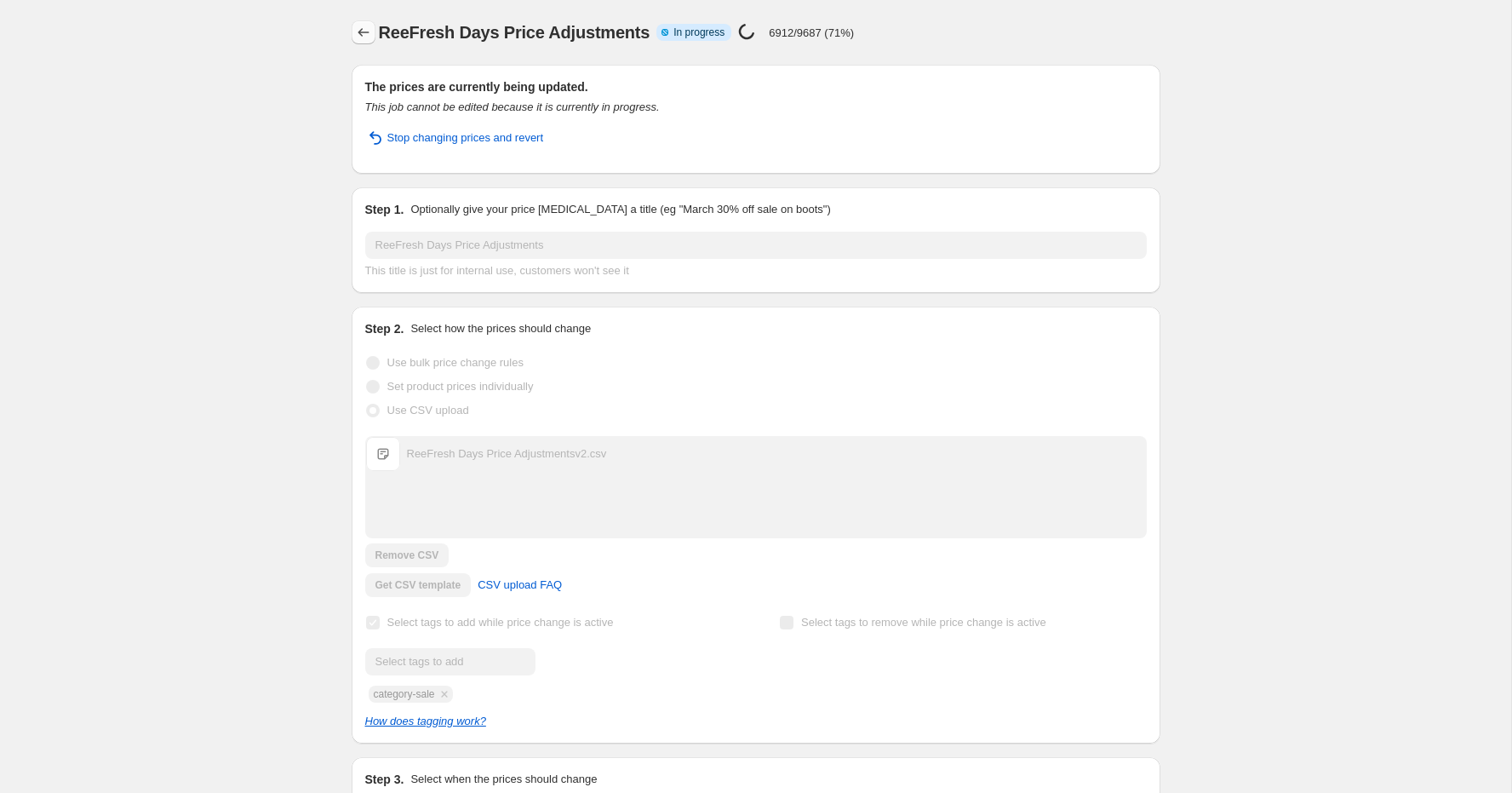
click at [360, 36] on icon "Price change jobs" at bounding box center [362, 31] width 17 height 17
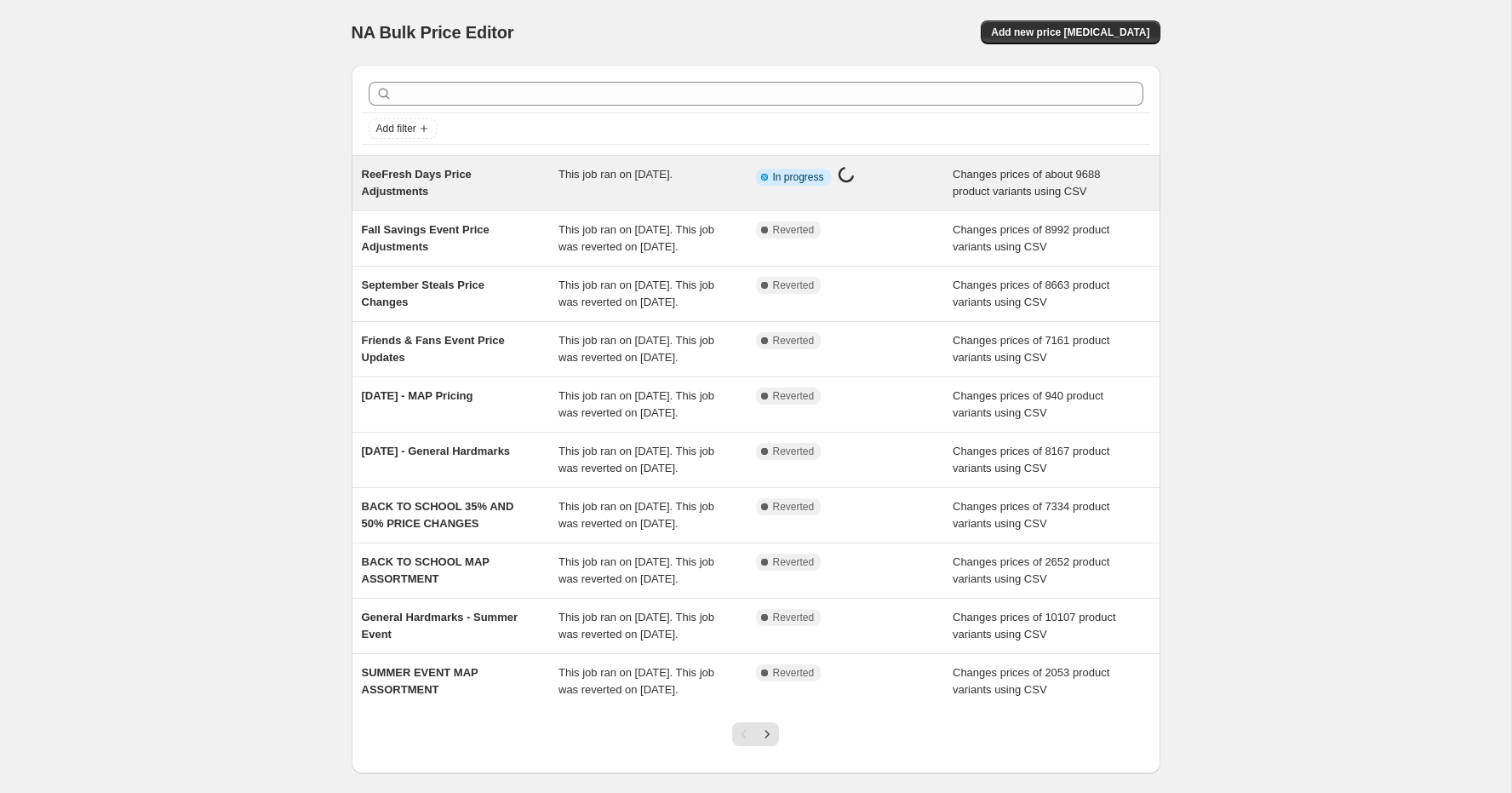
click at [606, 179] on span "This job ran on [DATE]." at bounding box center [615, 173] width 114 height 13
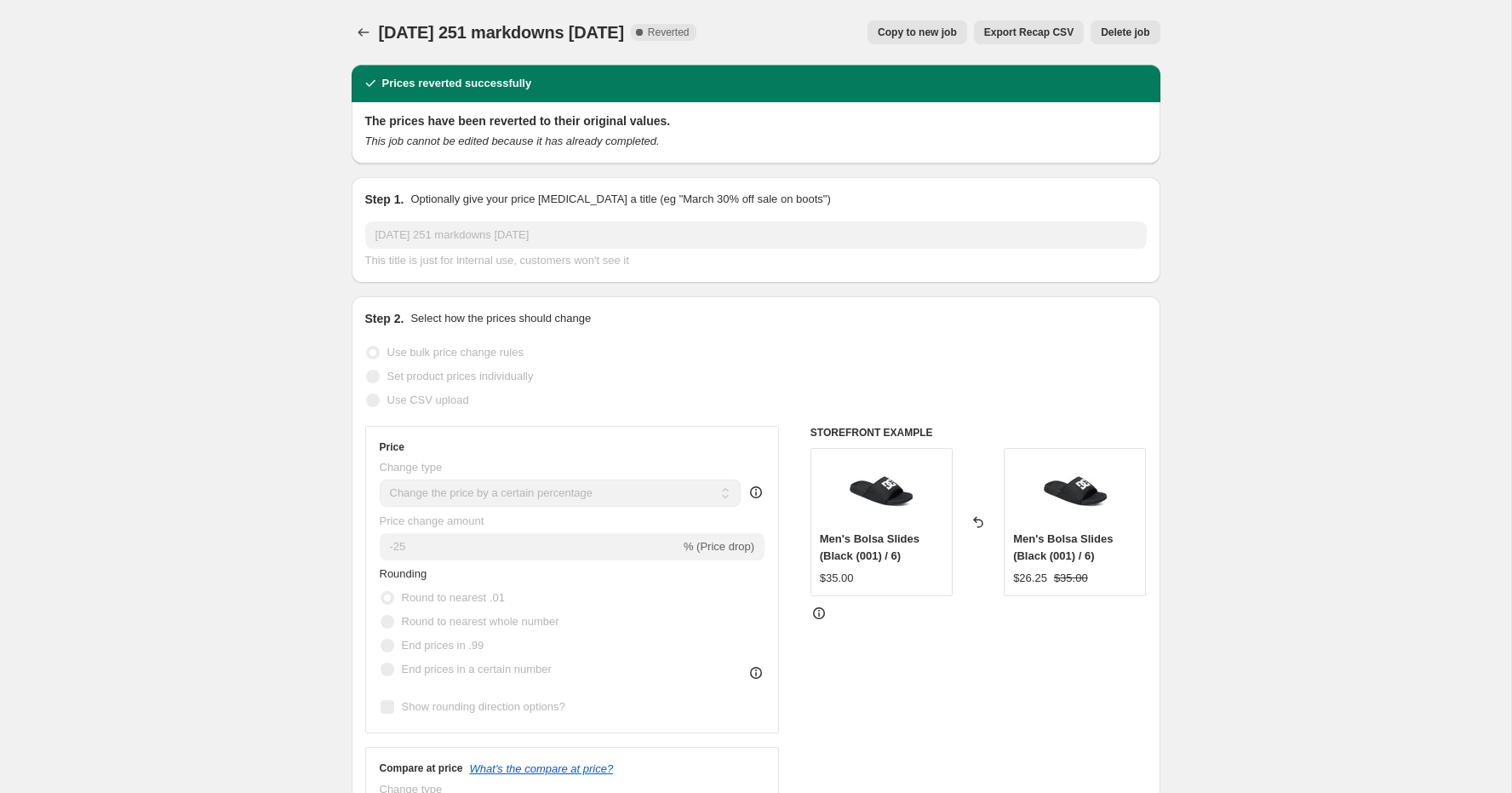
select select "percentage"
select select "tag"
